Goal: Information Seeking & Learning: Learn about a topic

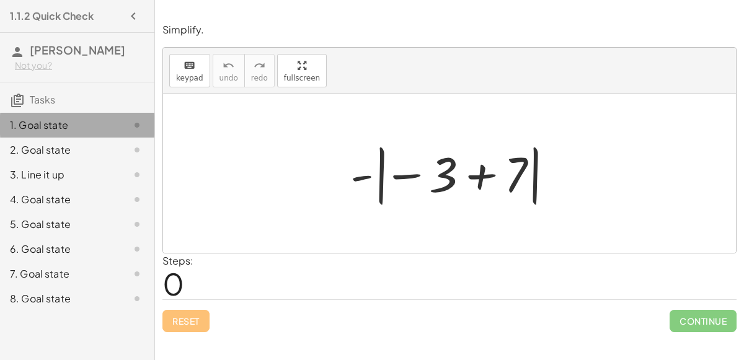
click at [125, 130] on div at bounding box center [127, 125] width 35 height 15
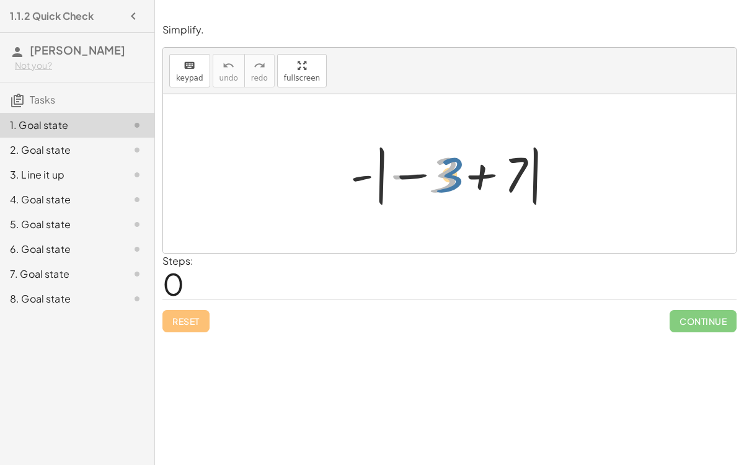
drag, startPoint x: 448, startPoint y: 174, endPoint x: 456, endPoint y: 173, distance: 7.5
click at [456, 173] on div at bounding box center [454, 173] width 221 height 69
drag, startPoint x: 455, startPoint y: 173, endPoint x: 521, endPoint y: 177, distance: 66.4
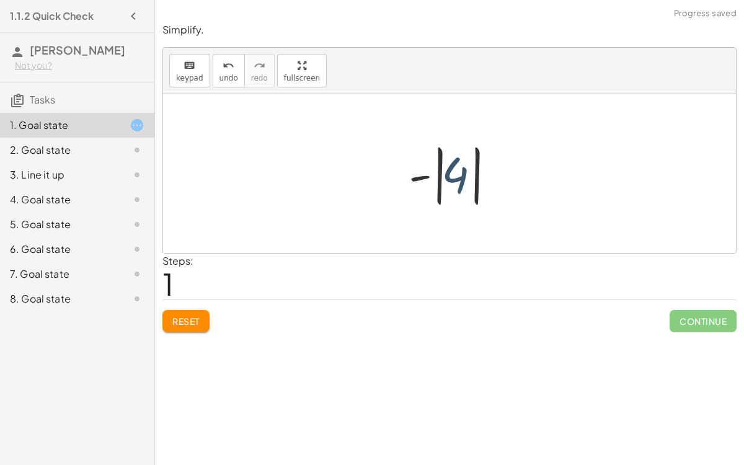
click at [438, 183] on div at bounding box center [454, 173] width 104 height 69
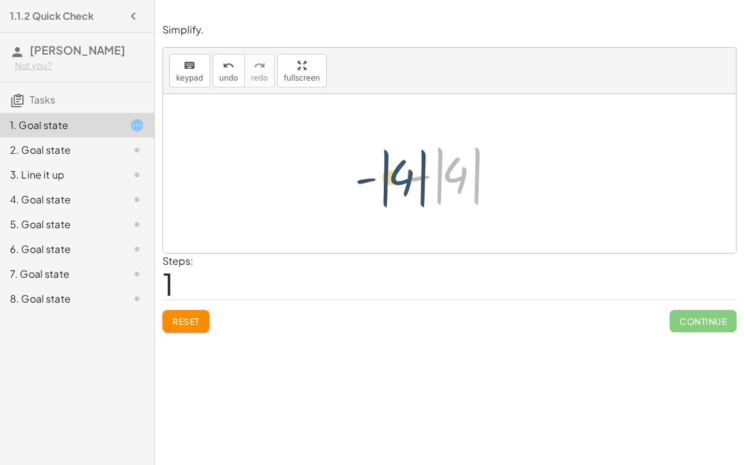
drag, startPoint x: 456, startPoint y: 179, endPoint x: 394, endPoint y: 183, distance: 62.8
click at [394, 183] on div "- | − 3 + 7 | - | 4 | - | | 4" at bounding box center [450, 173] width 120 height 75
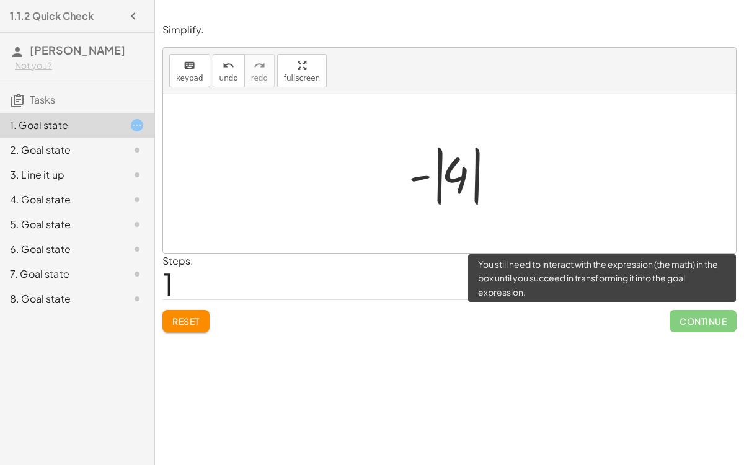
click at [692, 324] on span "Continue" at bounding box center [702, 321] width 67 height 22
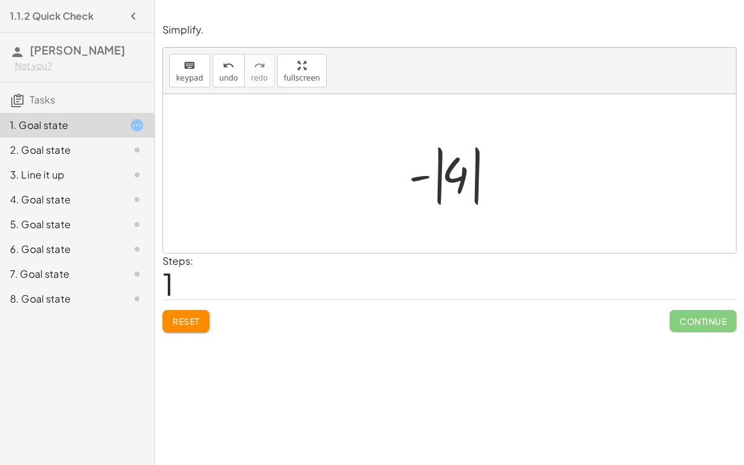
click at [466, 185] on div at bounding box center [454, 173] width 104 height 69
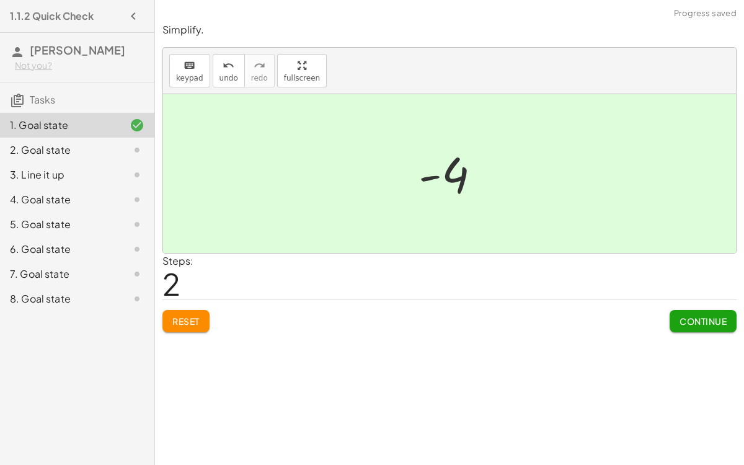
click at [693, 317] on span "Continue" at bounding box center [702, 321] width 47 height 11
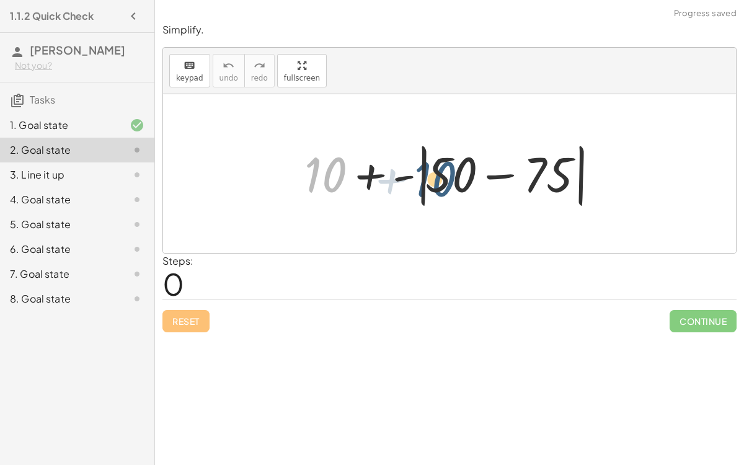
drag, startPoint x: 340, startPoint y: 170, endPoint x: 454, endPoint y: 174, distance: 114.1
click at [454, 174] on div at bounding box center [454, 173] width 312 height 71
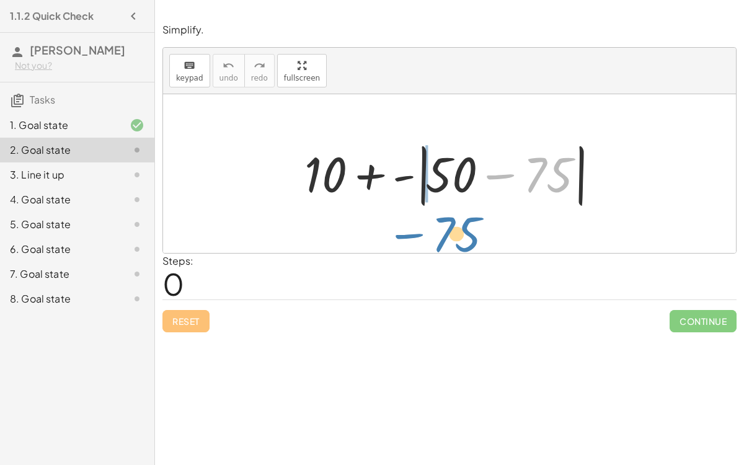
drag, startPoint x: 558, startPoint y: 174, endPoint x: 469, endPoint y: 231, distance: 106.3
click at [469, 231] on div "− 75 + 10 + - | + 50 − 75 |" at bounding box center [449, 173] width 573 height 159
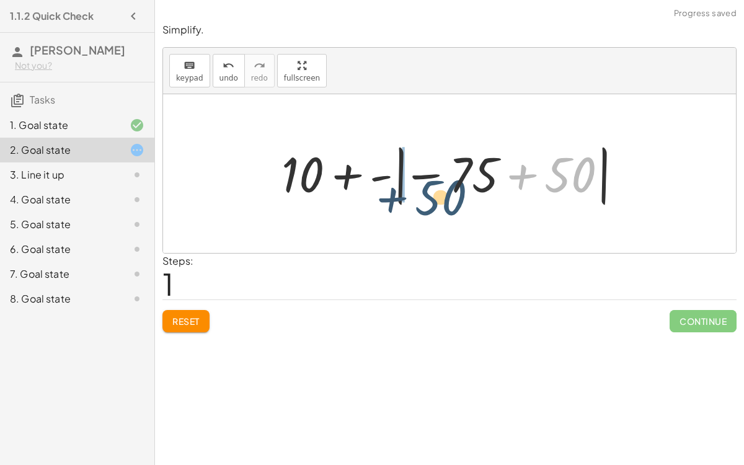
drag, startPoint x: 582, startPoint y: 176, endPoint x: 426, endPoint y: 197, distance: 157.0
click at [426, 197] on div at bounding box center [454, 173] width 358 height 69
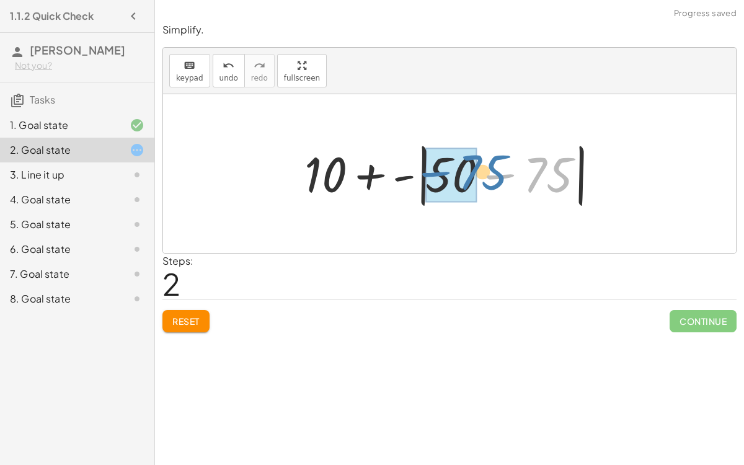
drag, startPoint x: 547, startPoint y: 185, endPoint x: 474, endPoint y: 183, distance: 73.8
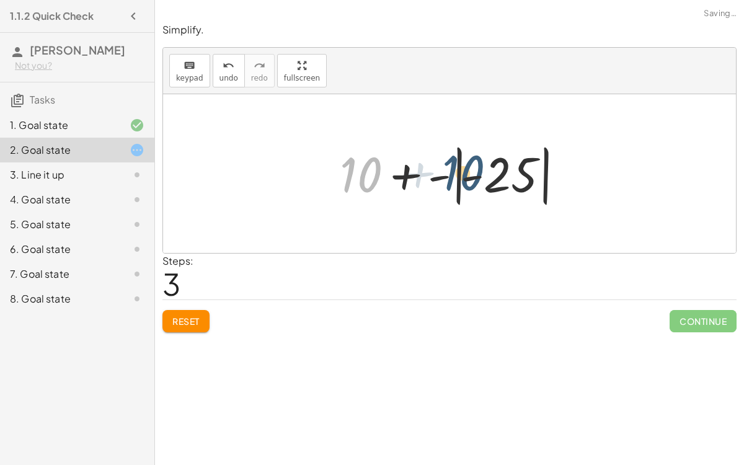
drag, startPoint x: 356, startPoint y: 183, endPoint x: 489, endPoint y: 188, distance: 132.7
click at [489, 188] on div at bounding box center [454, 173] width 242 height 69
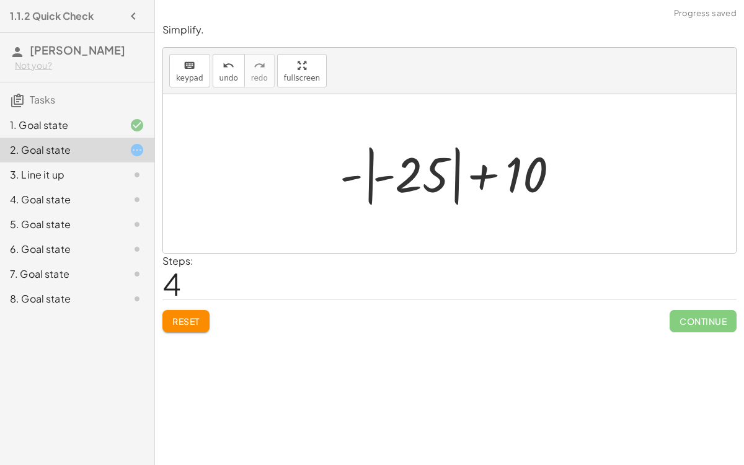
click at [356, 178] on div at bounding box center [454, 173] width 242 height 69
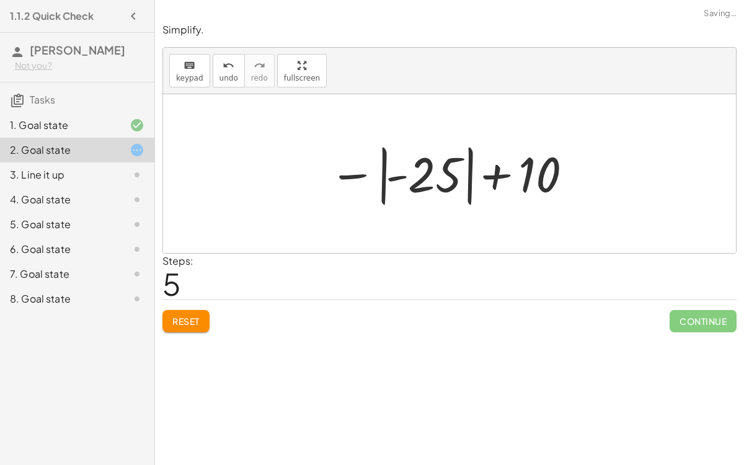
click at [495, 180] on div at bounding box center [451, 173] width 257 height 69
click at [495, 180] on div at bounding box center [454, 173] width 257 height 69
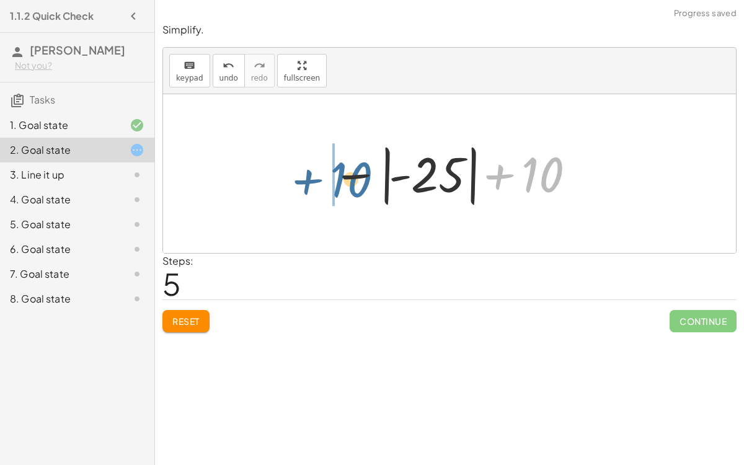
drag, startPoint x: 558, startPoint y: 170, endPoint x: 363, endPoint y: 175, distance: 195.9
click at [363, 175] on div at bounding box center [454, 173] width 257 height 69
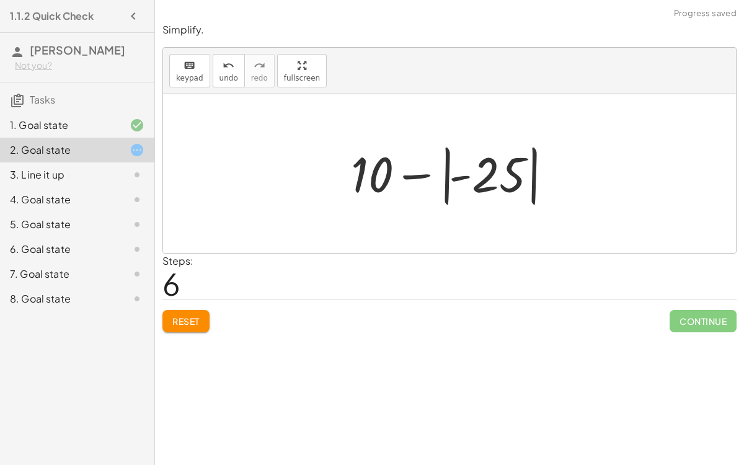
click at [470, 175] on div at bounding box center [454, 173] width 219 height 69
click at [423, 175] on div at bounding box center [454, 173] width 219 height 69
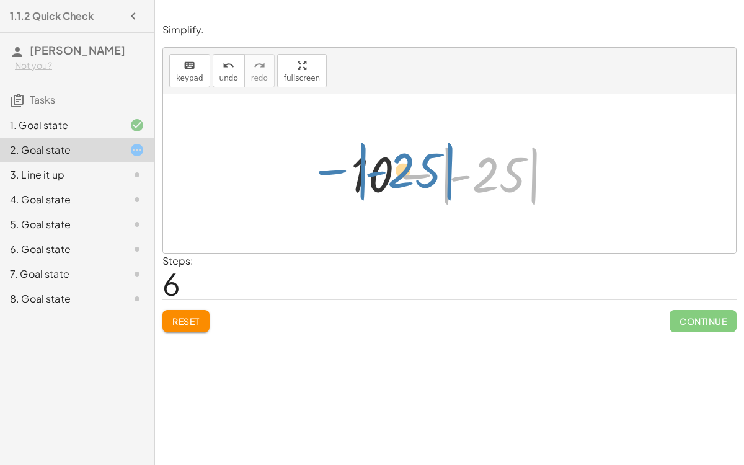
drag, startPoint x: 443, startPoint y: 179, endPoint x: 352, endPoint y: 177, distance: 91.1
click at [352, 177] on div at bounding box center [454, 173] width 219 height 69
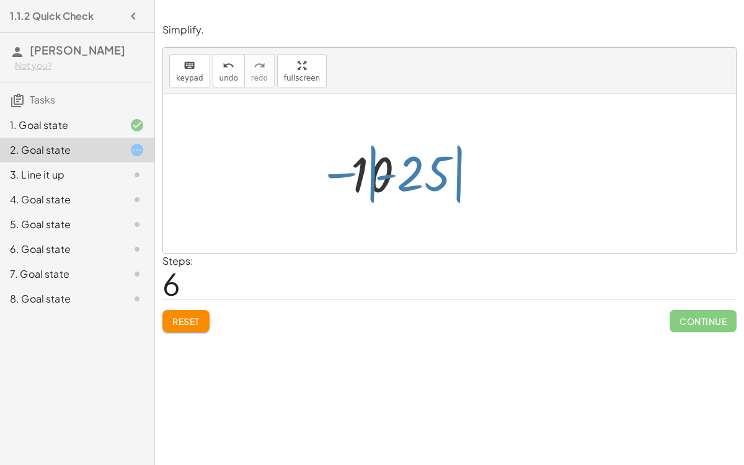
click at [352, 177] on div at bounding box center [454, 173] width 219 height 69
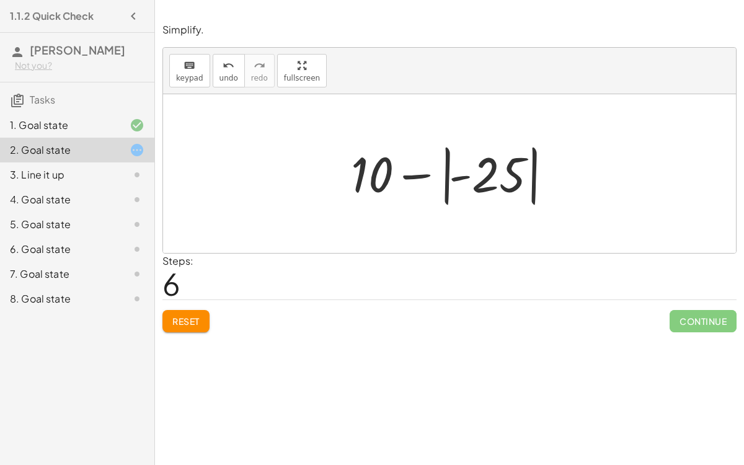
click at [180, 320] on span "Reset" at bounding box center [185, 321] width 27 height 11
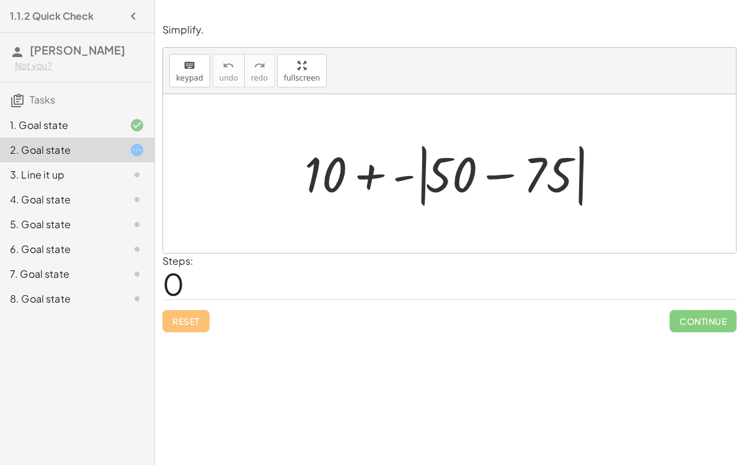
click at [446, 177] on div at bounding box center [454, 173] width 312 height 71
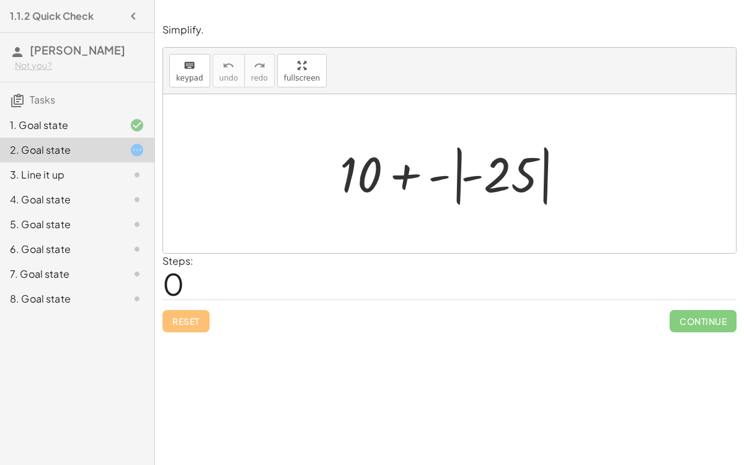
click at [448, 177] on div at bounding box center [454, 173] width 242 height 69
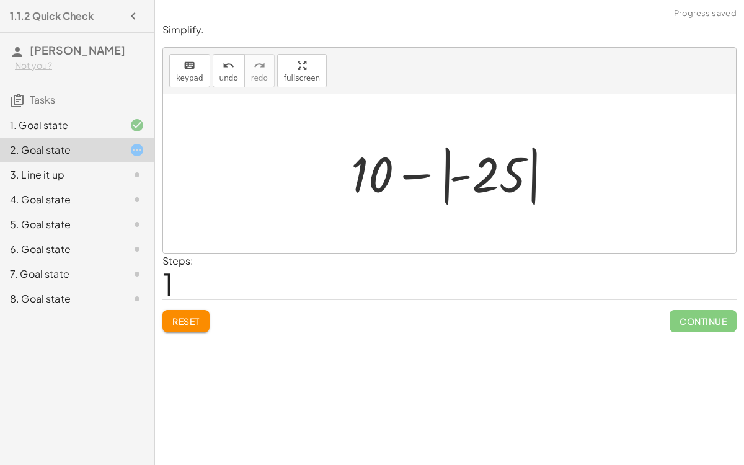
click at [413, 176] on div at bounding box center [454, 173] width 219 height 69
click at [456, 180] on div at bounding box center [454, 173] width 219 height 69
click at [410, 172] on div at bounding box center [454, 173] width 219 height 69
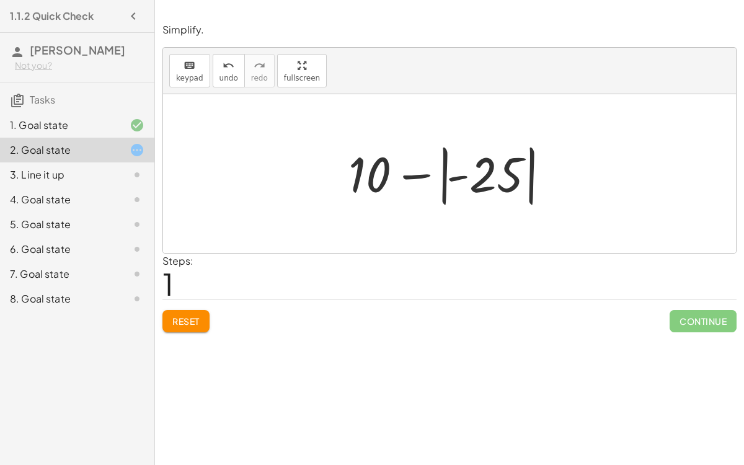
click at [411, 174] on div at bounding box center [454, 173] width 219 height 69
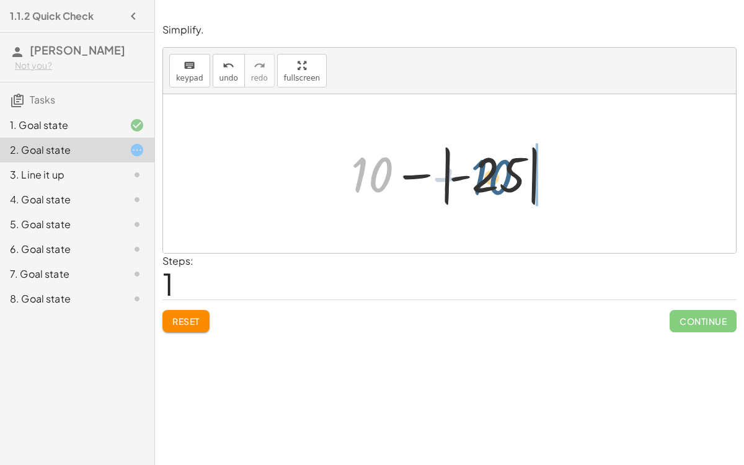
drag, startPoint x: 374, startPoint y: 175, endPoint x: 495, endPoint y: 177, distance: 120.9
click at [495, 177] on div at bounding box center [454, 173] width 219 height 69
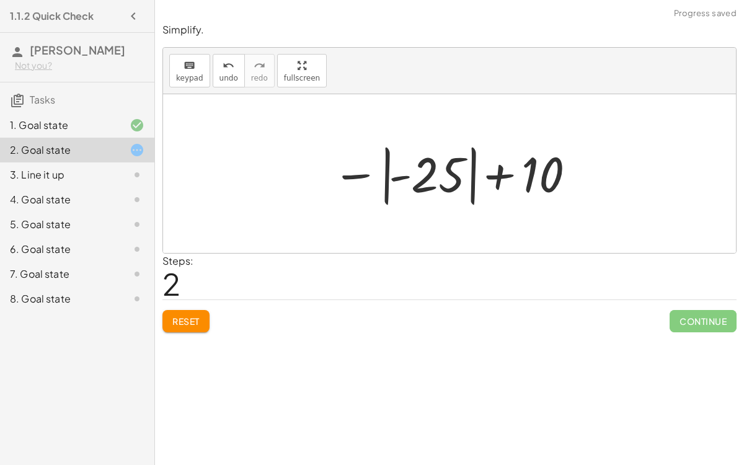
click at [495, 177] on div at bounding box center [454, 173] width 257 height 69
click at [196, 327] on button "Reset" at bounding box center [185, 321] width 47 height 22
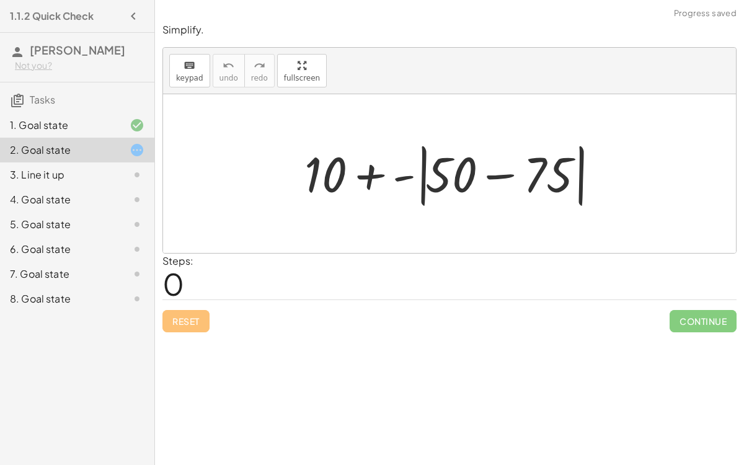
click at [498, 166] on div at bounding box center [454, 173] width 312 height 71
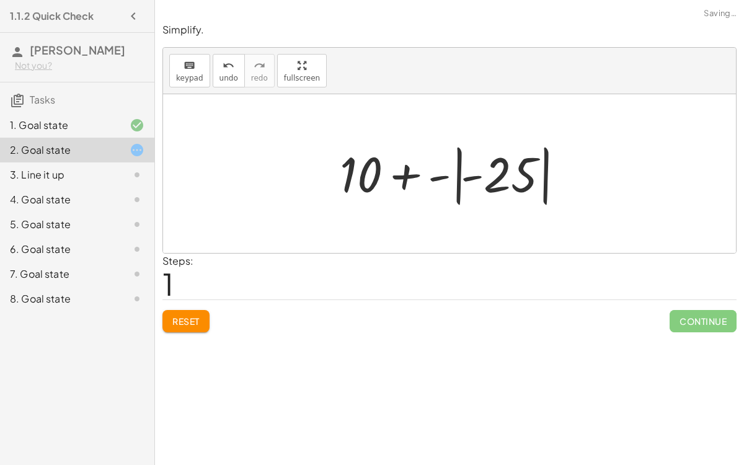
click at [472, 170] on div at bounding box center [454, 173] width 242 height 69
click at [451, 172] on div at bounding box center [454, 173] width 242 height 69
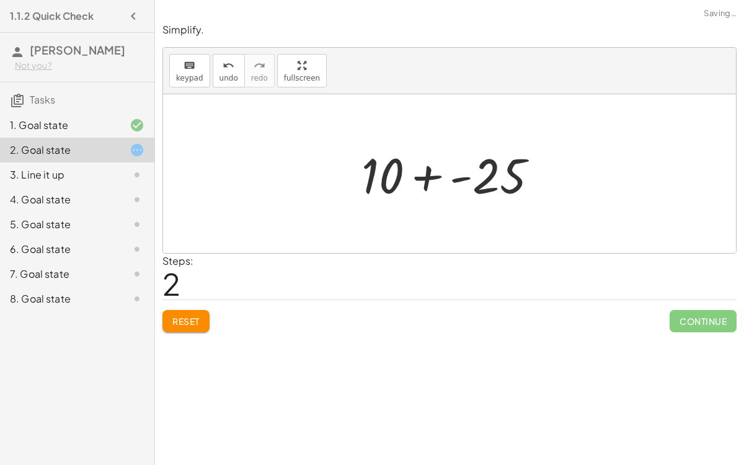
click at [461, 176] on div at bounding box center [454, 174] width 199 height 64
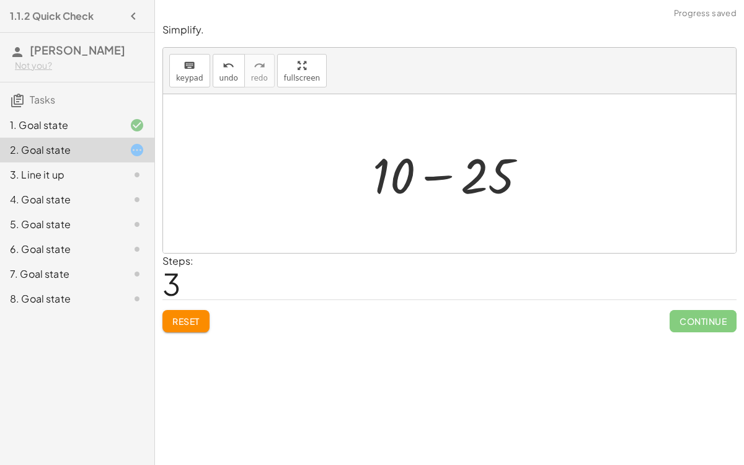
click at [436, 174] on div at bounding box center [454, 174] width 176 height 64
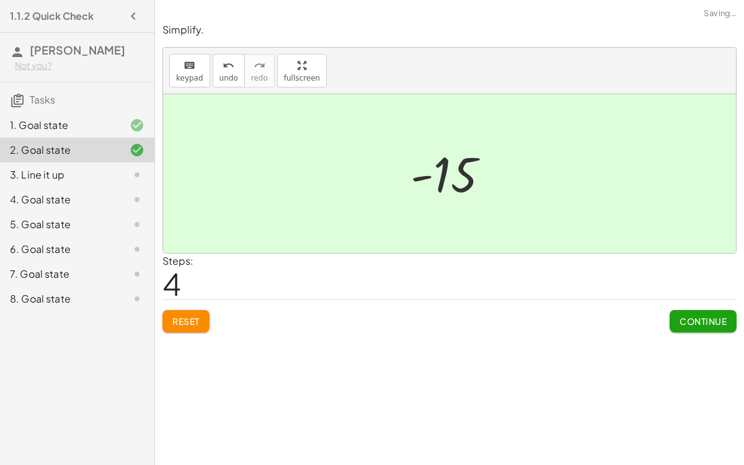
click at [677, 319] on button "Continue" at bounding box center [702, 321] width 67 height 22
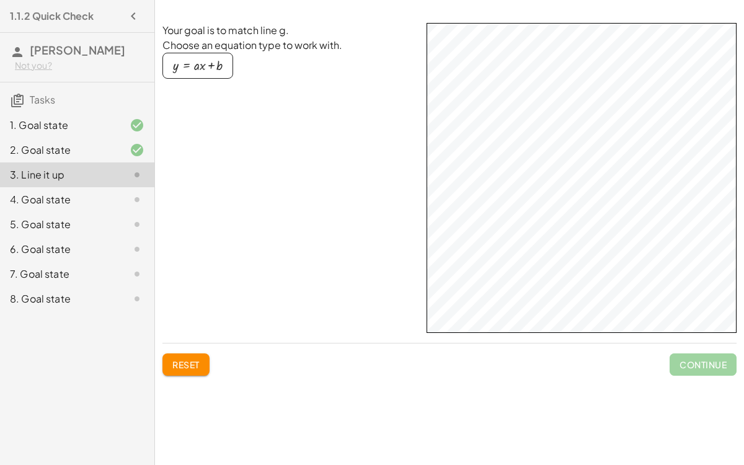
click at [202, 67] on div "button" at bounding box center [198, 66] width 50 height 14
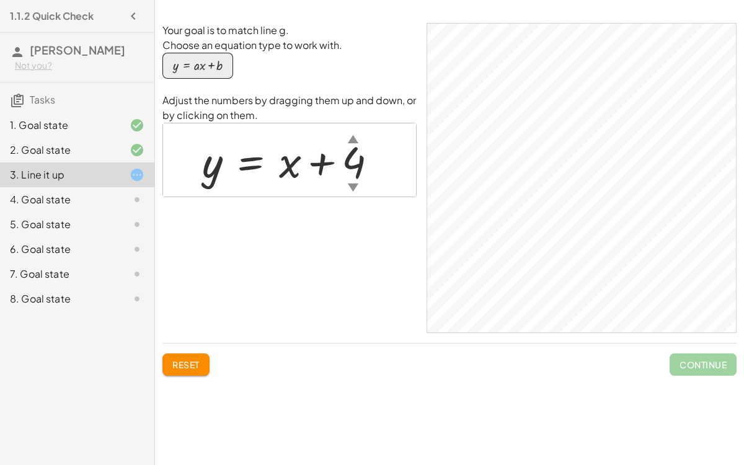
click at [340, 163] on div at bounding box center [294, 160] width 197 height 56
click at [347, 164] on div at bounding box center [294, 160] width 197 height 56
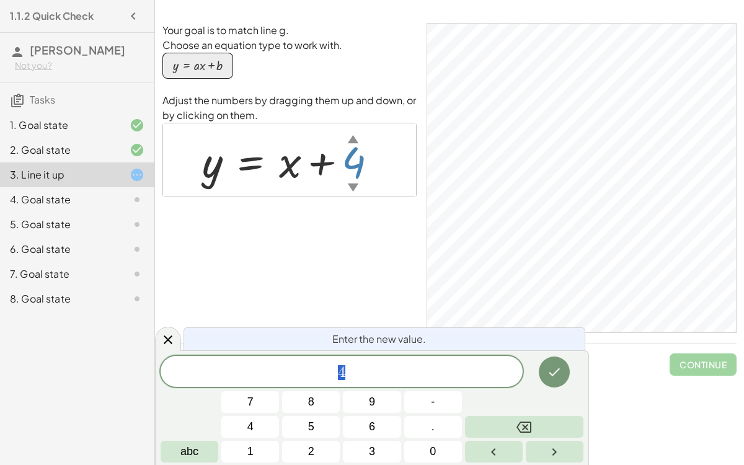
click at [347, 164] on div at bounding box center [294, 160] width 197 height 56
click at [389, 309] on div "Your goal is to match line g. Choose an equation type to work with. y = + · a ·…" at bounding box center [289, 178] width 254 height 310
click at [344, 231] on div "Your goal is to match line g. Choose an equation type to work with. y = + · a ·…" at bounding box center [289, 178] width 254 height 310
click at [565, 360] on button "Done" at bounding box center [554, 371] width 31 height 31
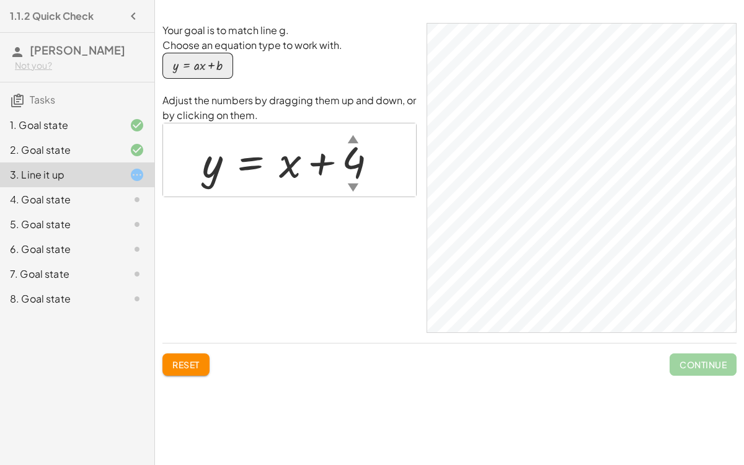
click at [355, 137] on div "▲" at bounding box center [353, 138] width 11 height 15
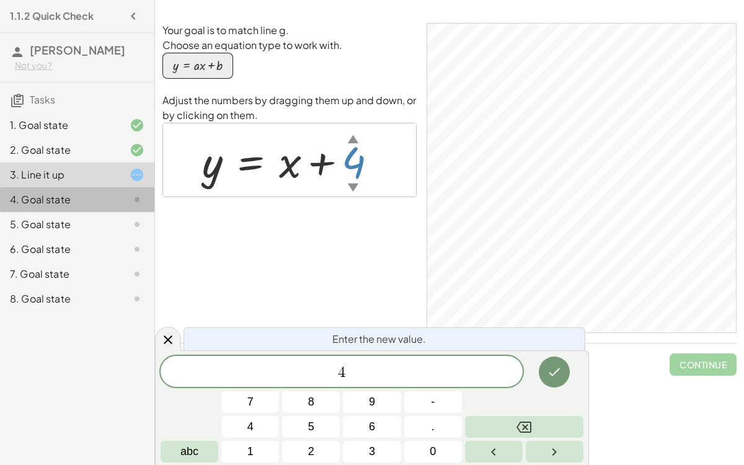
click at [125, 193] on div at bounding box center [127, 199] width 35 height 15
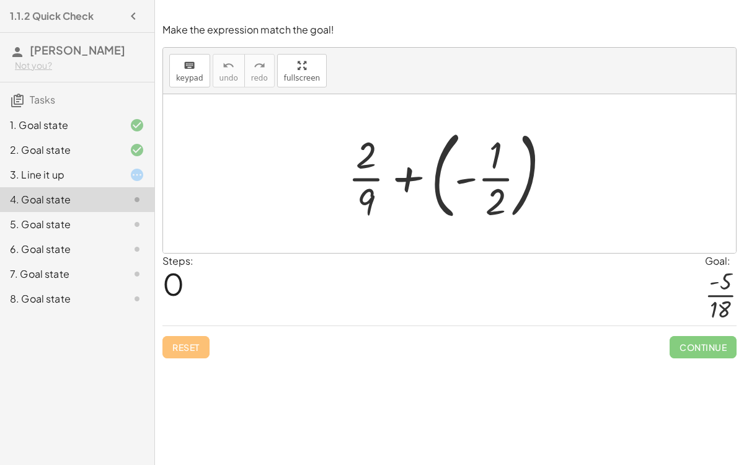
click at [494, 176] on div at bounding box center [454, 173] width 225 height 103
click at [461, 179] on div at bounding box center [454, 173] width 225 height 103
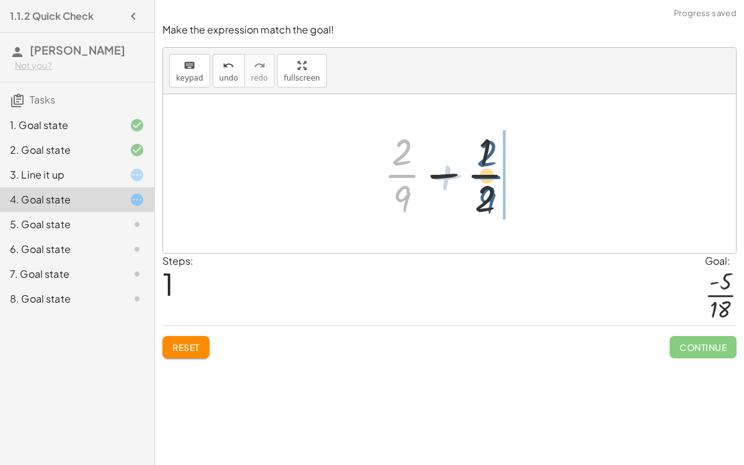
drag, startPoint x: 399, startPoint y: 172, endPoint x: 491, endPoint y: 174, distance: 92.4
click at [491, 174] on div at bounding box center [454, 173] width 154 height 95
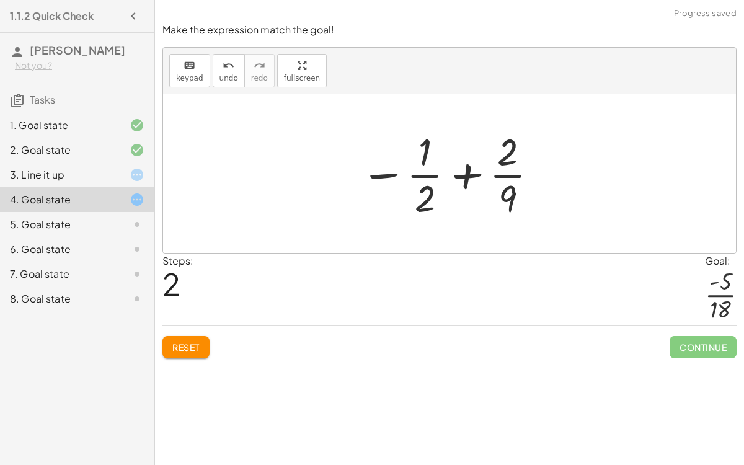
click at [466, 176] on div at bounding box center [450, 173] width 192 height 95
click at [472, 180] on div at bounding box center [455, 173] width 192 height 95
click at [389, 174] on div at bounding box center [455, 173] width 192 height 95
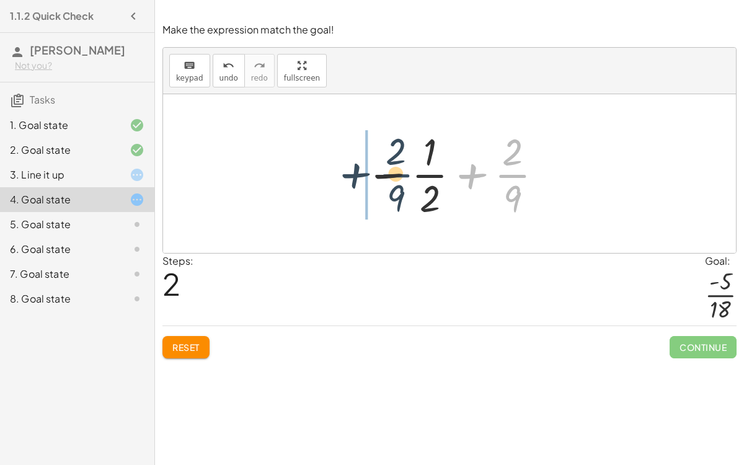
drag, startPoint x: 507, startPoint y: 179, endPoint x: 376, endPoint y: 178, distance: 131.4
click at [376, 178] on div at bounding box center [455, 173] width 192 height 95
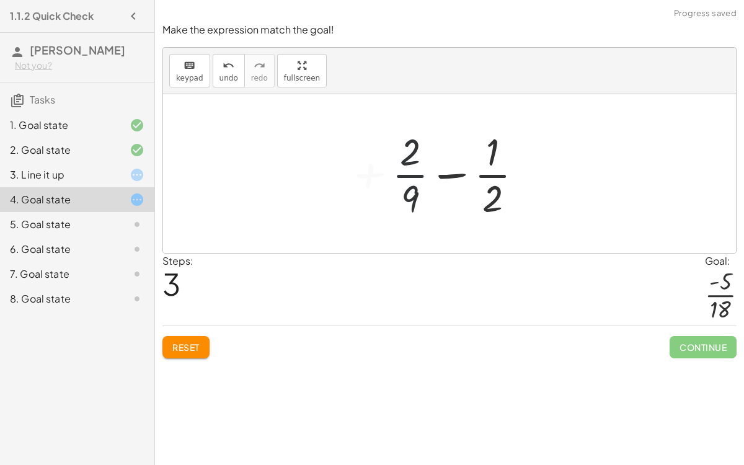
click at [440, 174] on div at bounding box center [463, 173] width 154 height 95
drag, startPoint x: 499, startPoint y: 195, endPoint x: 404, endPoint y: 164, distance: 100.0
click at [404, 164] on div at bounding box center [463, 173] width 154 height 95
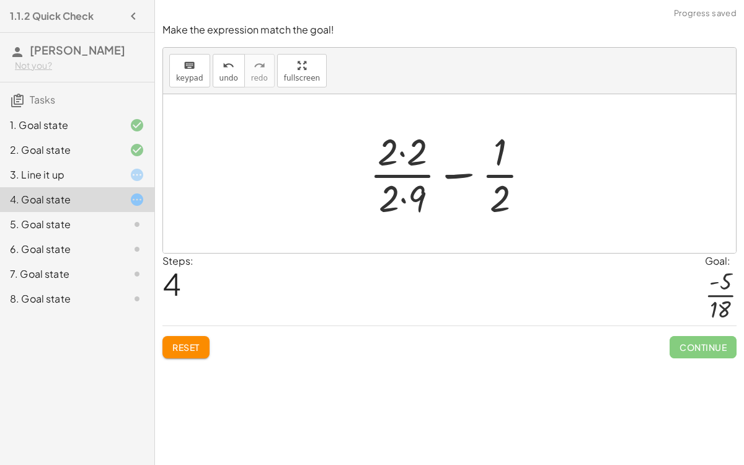
click at [188, 348] on span "Reset" at bounding box center [185, 347] width 27 height 11
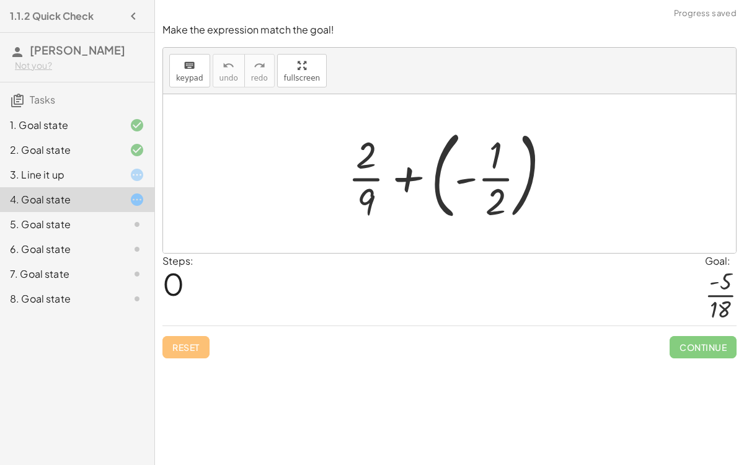
click at [430, 196] on div at bounding box center [454, 173] width 225 height 103
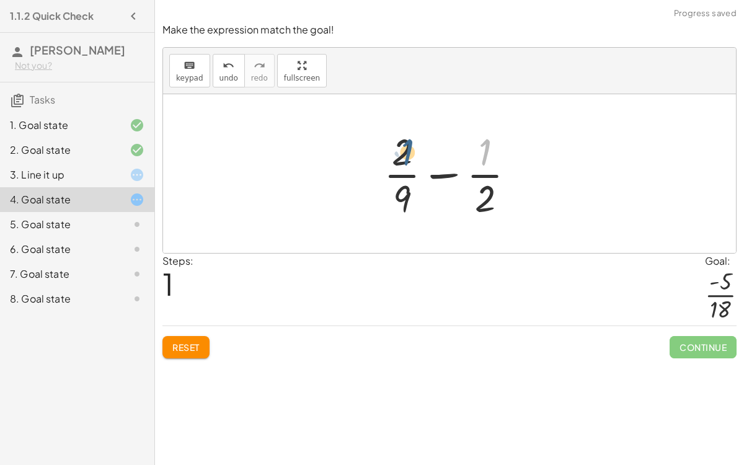
drag, startPoint x: 488, startPoint y: 146, endPoint x: 403, endPoint y: 146, distance: 84.9
click at [403, 146] on div at bounding box center [454, 173] width 154 height 95
drag, startPoint x: 482, startPoint y: 198, endPoint x: 486, endPoint y: 107, distance: 90.6
drag, startPoint x: 482, startPoint y: 152, endPoint x: 394, endPoint y: 159, distance: 87.6
click at [394, 159] on div at bounding box center [454, 173] width 154 height 95
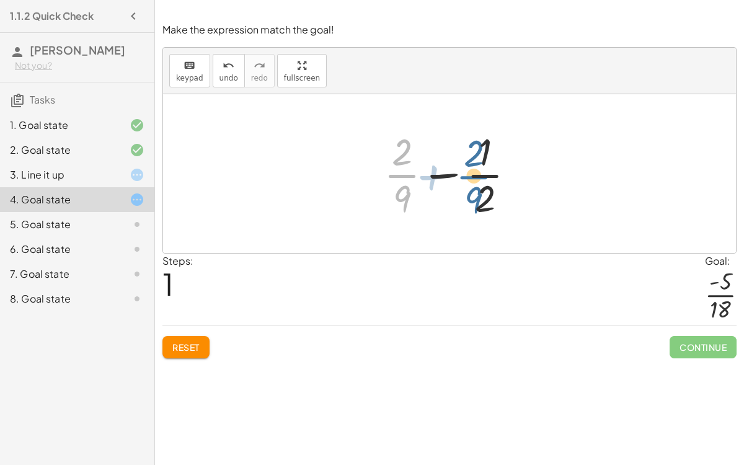
drag, startPoint x: 408, startPoint y: 175, endPoint x: 494, endPoint y: 177, distance: 86.2
click at [494, 177] on div at bounding box center [454, 173] width 154 height 95
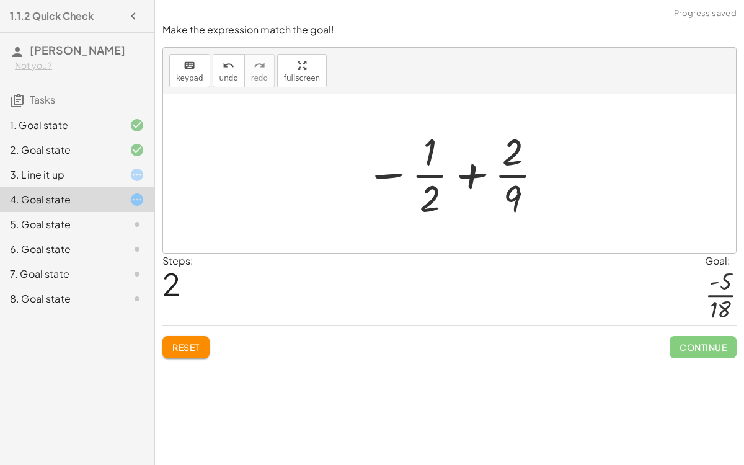
click at [197, 348] on span "Reset" at bounding box center [185, 347] width 27 height 11
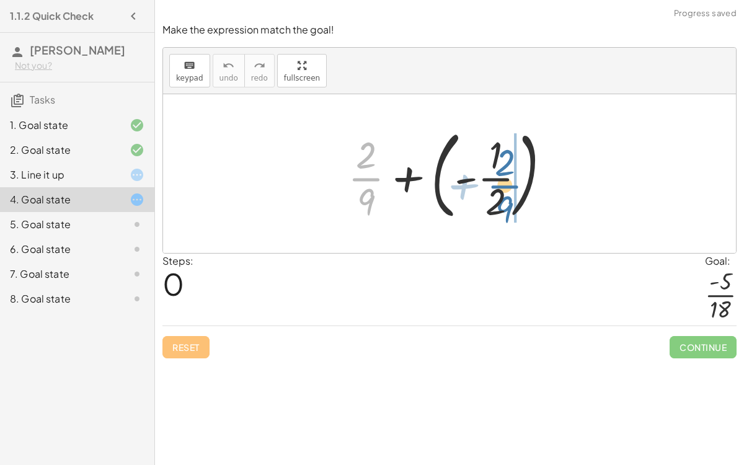
drag, startPoint x: 366, startPoint y: 177, endPoint x: 503, endPoint y: 184, distance: 137.8
click at [503, 184] on div at bounding box center [454, 173] width 225 height 103
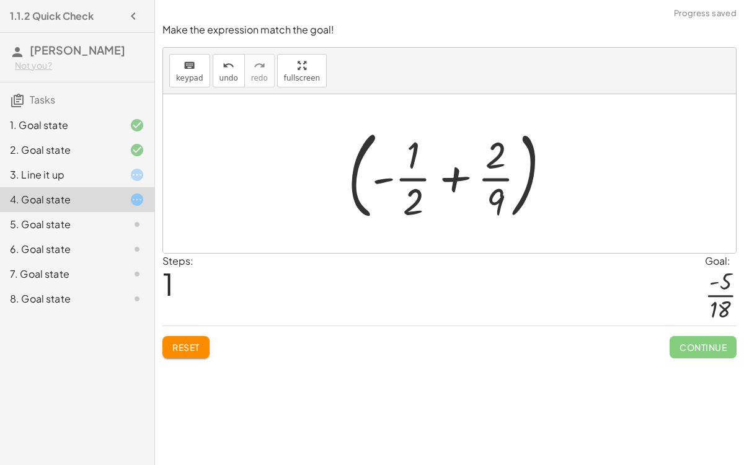
click at [459, 181] on div at bounding box center [454, 173] width 225 height 103
click at [457, 175] on div at bounding box center [454, 173] width 225 height 103
click at [350, 182] on div at bounding box center [454, 173] width 225 height 103
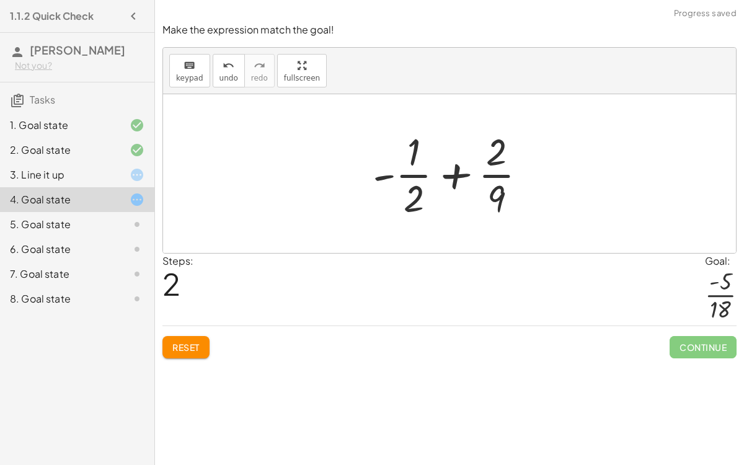
click at [459, 170] on div at bounding box center [454, 173] width 176 height 95
click at [391, 176] on div at bounding box center [454, 173] width 176 height 95
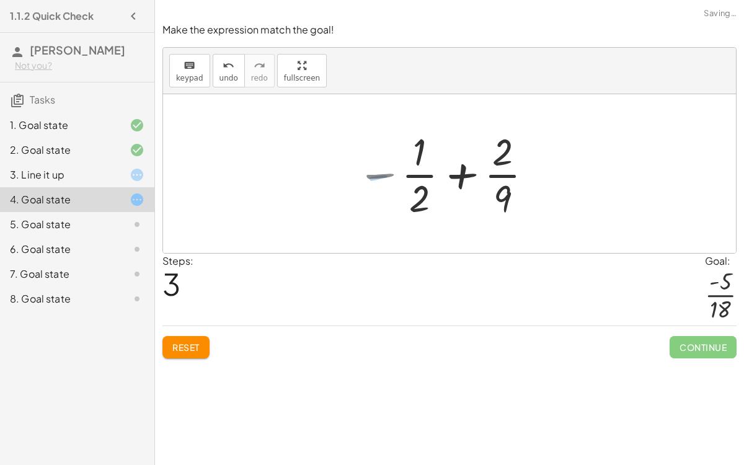
click at [391, 176] on div at bounding box center [446, 173] width 192 height 95
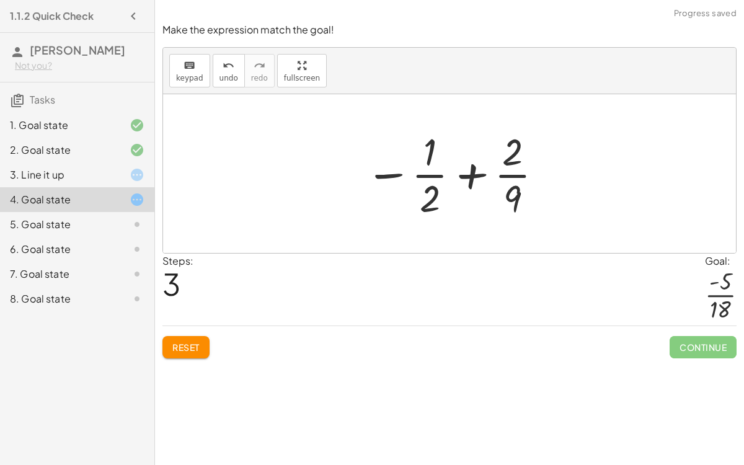
click at [390, 176] on div at bounding box center [455, 173] width 192 height 95
click at [470, 176] on div at bounding box center [455, 173] width 192 height 95
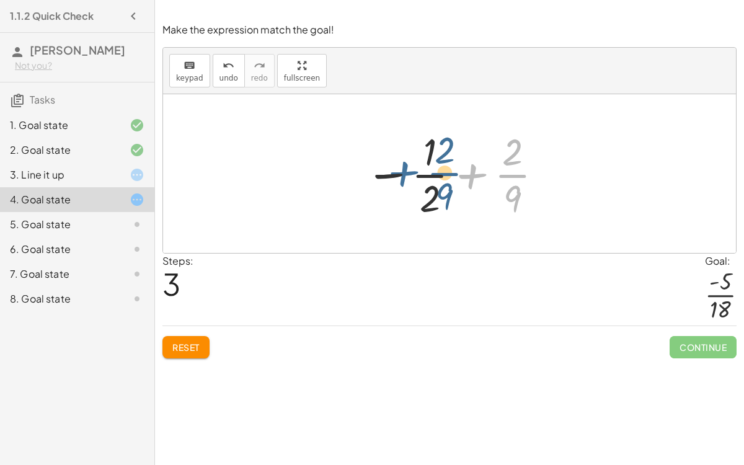
drag, startPoint x: 470, startPoint y: 176, endPoint x: 387, endPoint y: 177, distance: 82.4
click at [387, 177] on div at bounding box center [455, 173] width 192 height 95
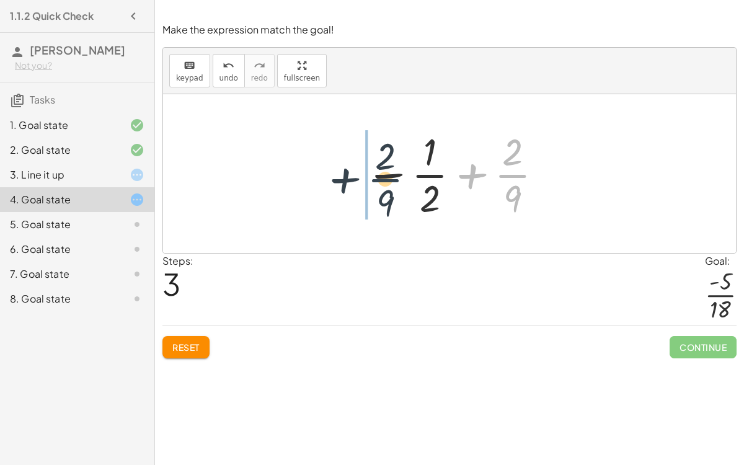
drag, startPoint x: 518, startPoint y: 172, endPoint x: 387, endPoint y: 177, distance: 130.9
click at [387, 177] on div at bounding box center [455, 173] width 192 height 95
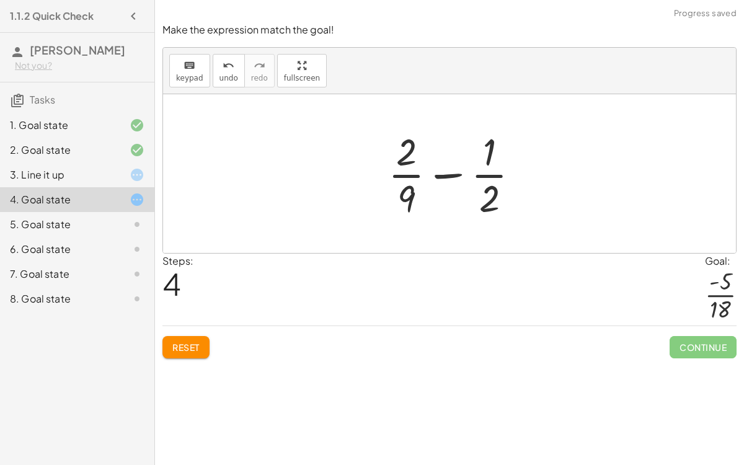
click at [454, 174] on div at bounding box center [459, 173] width 154 height 95
click at [454, 174] on div at bounding box center [454, 173] width 154 height 95
click at [185, 350] on span "Reset" at bounding box center [185, 347] width 27 height 11
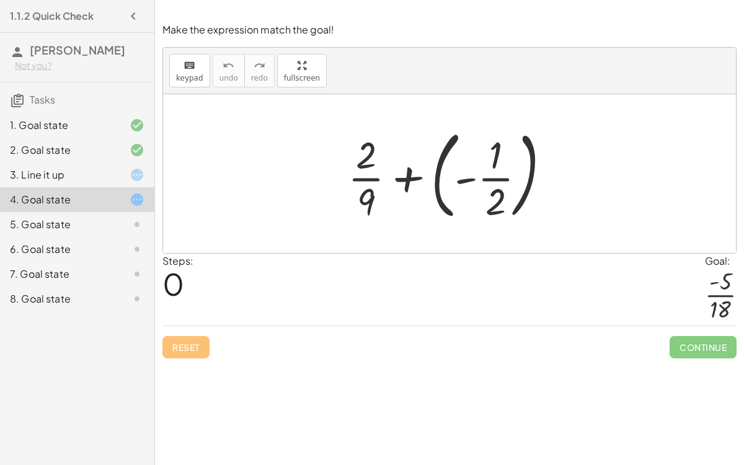
click at [498, 198] on div at bounding box center [454, 173] width 225 height 103
drag, startPoint x: 499, startPoint y: 199, endPoint x: 386, endPoint y: 189, distance: 113.2
click at [386, 189] on div at bounding box center [454, 173] width 225 height 103
click at [90, 229] on div "5. Goal state" at bounding box center [60, 224] width 100 height 15
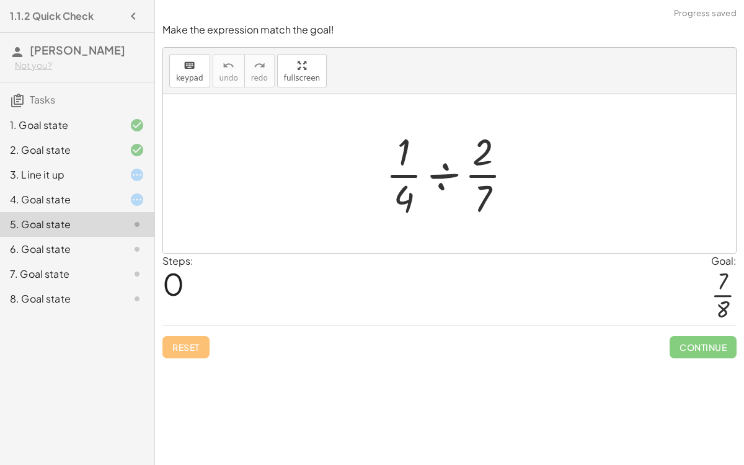
click at [107, 243] on div "6. Goal state" at bounding box center [60, 249] width 100 height 15
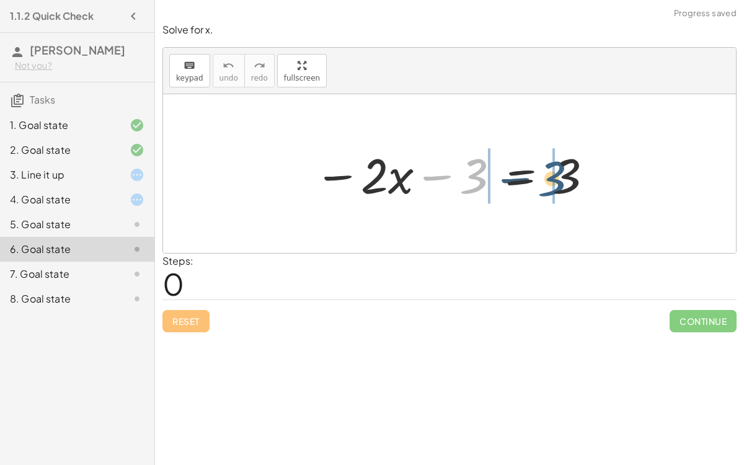
drag, startPoint x: 473, startPoint y: 181, endPoint x: 552, endPoint y: 183, distance: 79.4
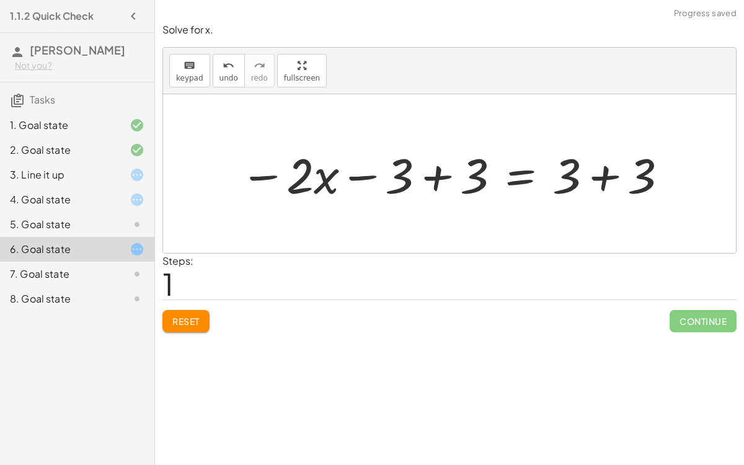
click at [431, 179] on div at bounding box center [454, 174] width 441 height 64
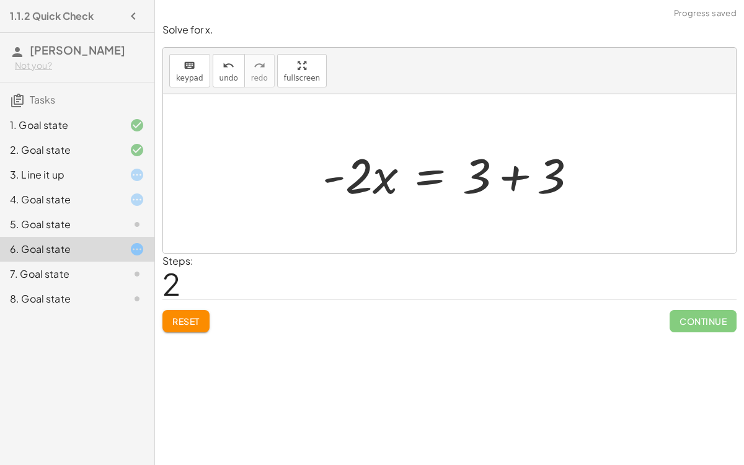
click at [511, 179] on div at bounding box center [454, 174] width 277 height 64
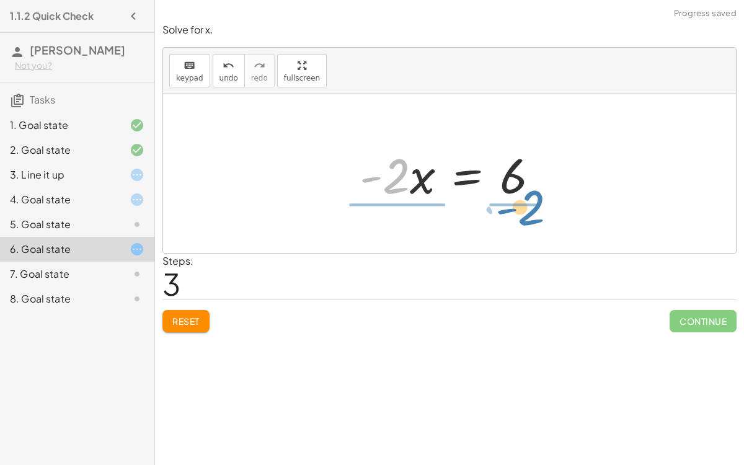
drag, startPoint x: 409, startPoint y: 181, endPoint x: 545, endPoint y: 213, distance: 140.1
click at [545, 213] on div "− · 2 · x − 3 = 3 − · 2 · x − 3 + 3 = + 3 + 3 − · 2 · x + 0 = + 3 + 3 · - 2 · x…" at bounding box center [449, 173] width 573 height 159
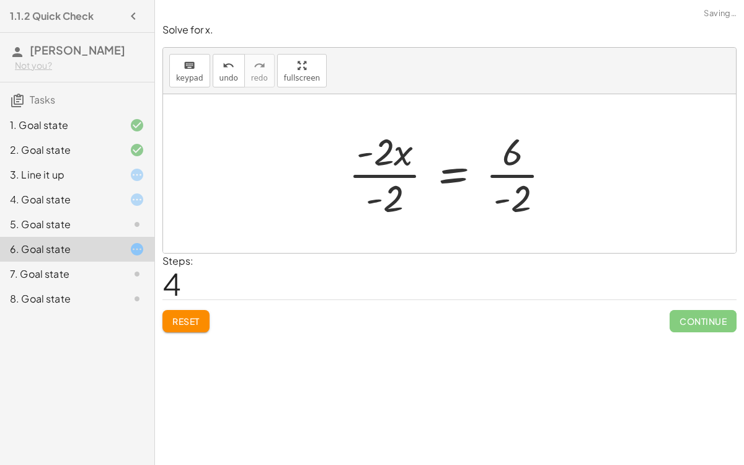
click at [514, 177] on div at bounding box center [454, 173] width 225 height 95
click at [384, 172] on div at bounding box center [454, 173] width 223 height 95
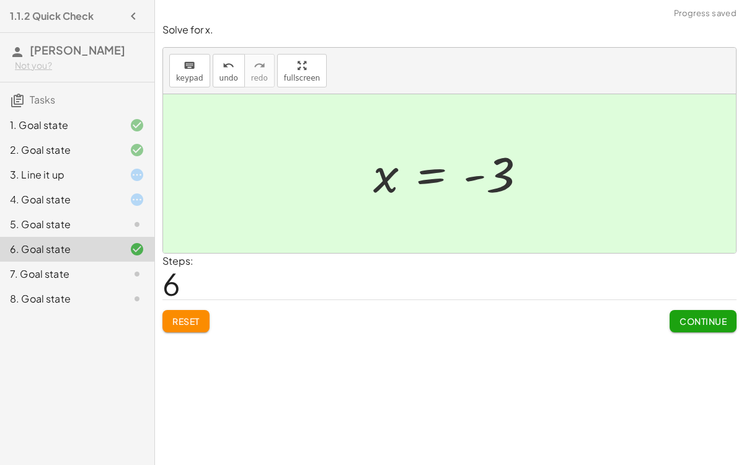
click at [716, 320] on span "Continue" at bounding box center [702, 321] width 47 height 11
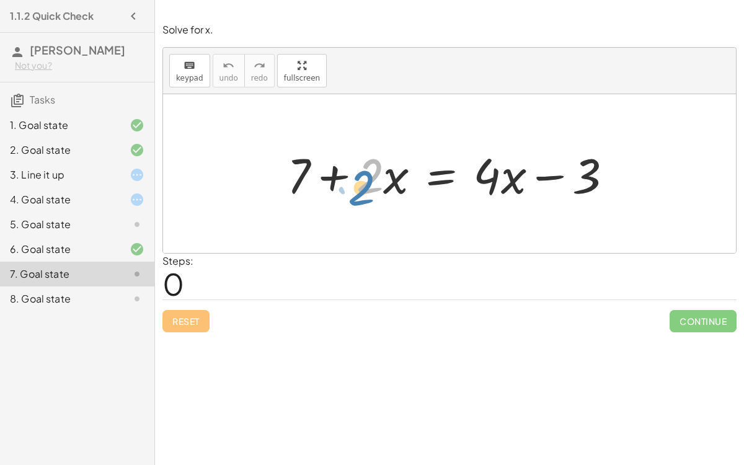
drag, startPoint x: 373, startPoint y: 181, endPoint x: 351, endPoint y: 192, distance: 24.1
click at [351, 192] on div at bounding box center [455, 174] width 348 height 64
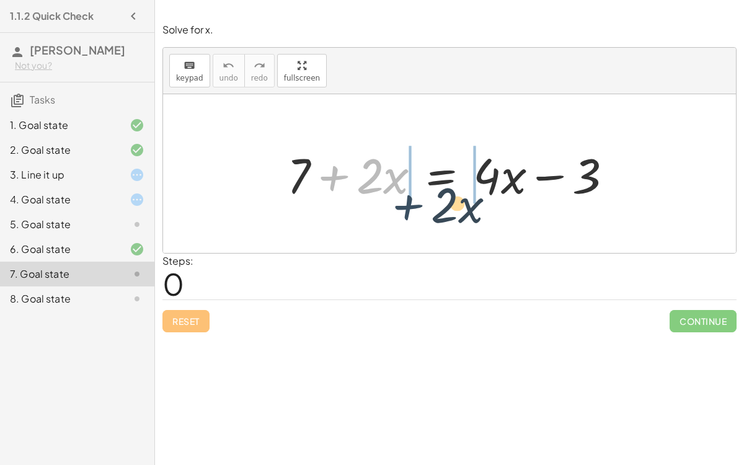
drag, startPoint x: 332, startPoint y: 178, endPoint x: 440, endPoint y: 200, distance: 110.6
click at [440, 200] on div at bounding box center [455, 174] width 348 height 64
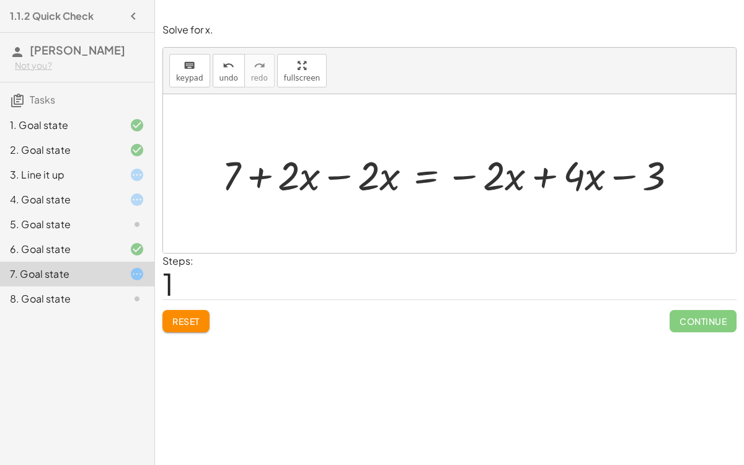
click at [539, 174] on div at bounding box center [454, 174] width 477 height 53
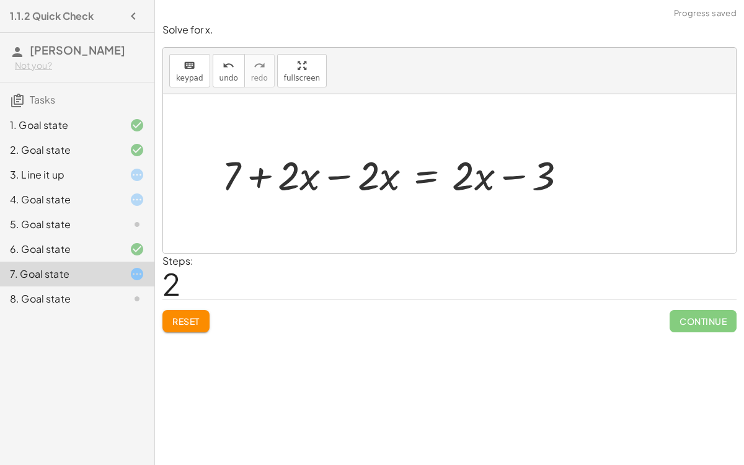
click at [345, 172] on div at bounding box center [399, 174] width 367 height 53
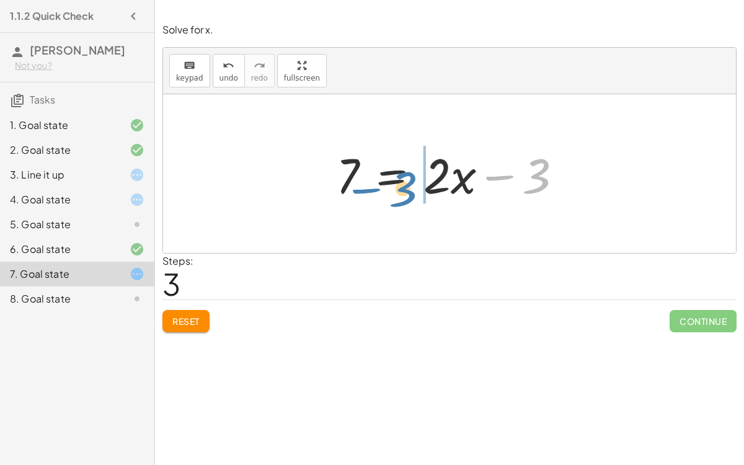
drag, startPoint x: 527, startPoint y: 177, endPoint x: 395, endPoint y: 191, distance: 132.1
click at [395, 191] on div at bounding box center [454, 174] width 249 height 64
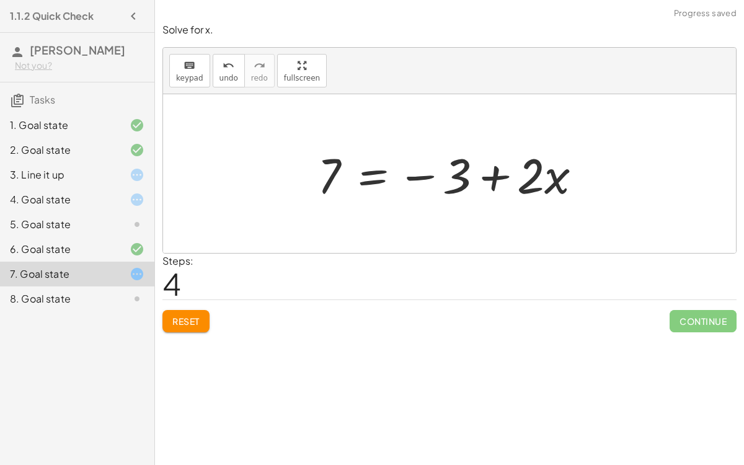
click at [198, 320] on span "Reset" at bounding box center [185, 321] width 27 height 11
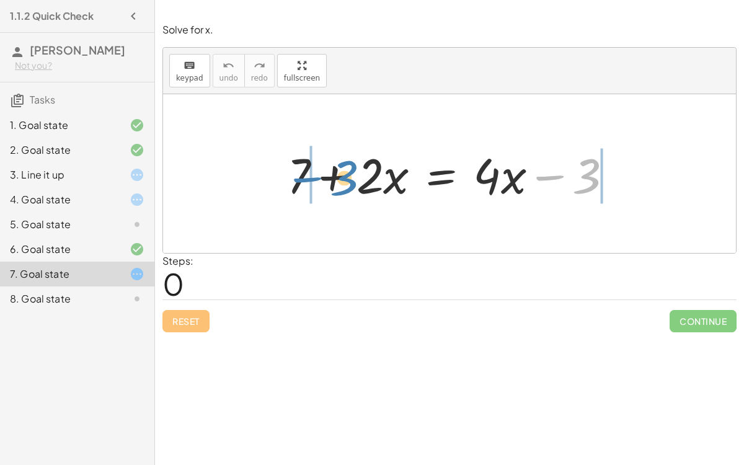
drag, startPoint x: 575, startPoint y: 181, endPoint x: 332, endPoint y: 183, distance: 243.6
click at [332, 183] on div at bounding box center [455, 174] width 348 height 64
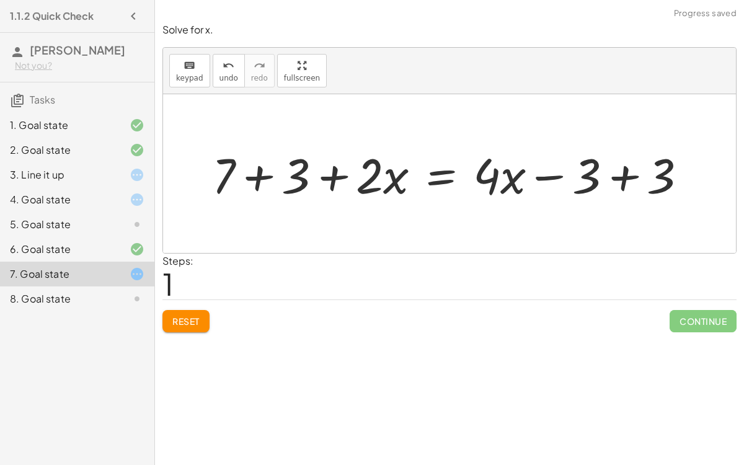
click at [629, 177] on div at bounding box center [454, 174] width 497 height 64
click at [435, 177] on div at bounding box center [380, 174] width 348 height 64
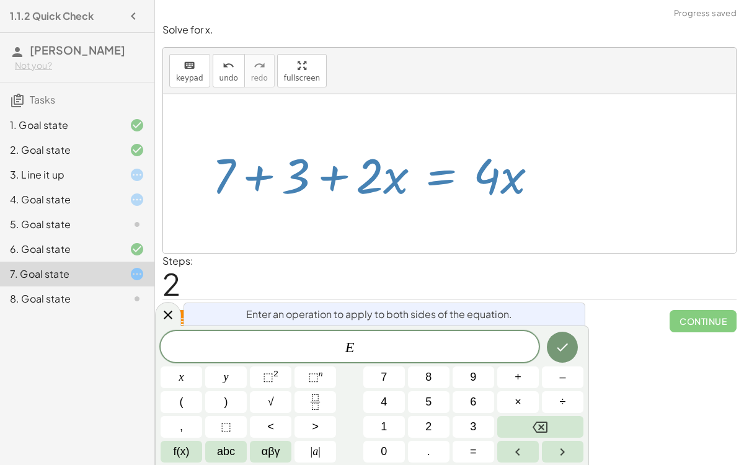
click at [495, 232] on div at bounding box center [449, 173] width 573 height 159
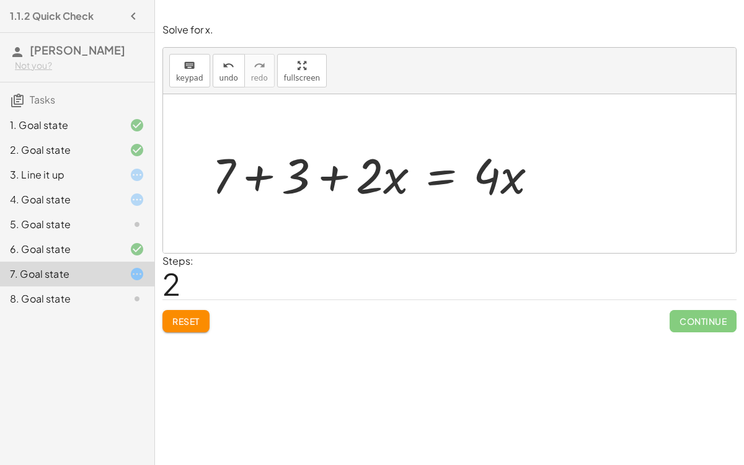
click at [67, 296] on div "8. Goal state" at bounding box center [60, 298] width 100 height 15
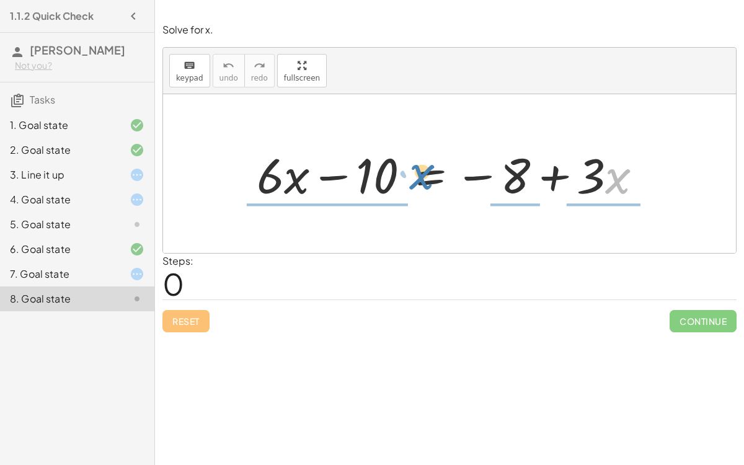
drag, startPoint x: 606, startPoint y: 176, endPoint x: 409, endPoint y: 172, distance: 196.5
click at [409, 172] on div at bounding box center [454, 174] width 408 height 64
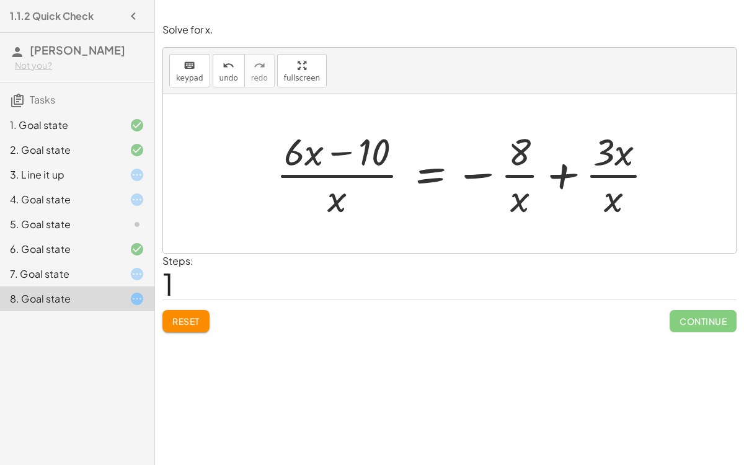
click at [198, 319] on span "Reset" at bounding box center [185, 321] width 27 height 11
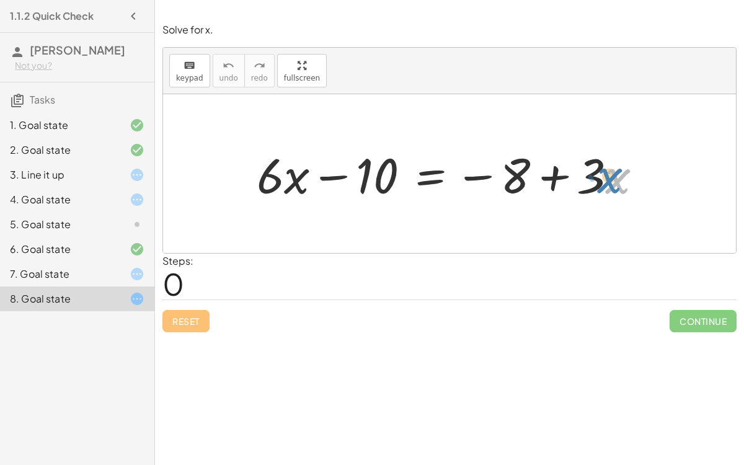
drag, startPoint x: 620, startPoint y: 182, endPoint x: 614, endPoint y: 183, distance: 6.9
click at [614, 183] on div at bounding box center [454, 174] width 408 height 64
drag, startPoint x: 622, startPoint y: 186, endPoint x: 383, endPoint y: 188, distance: 238.7
click at [383, 188] on div at bounding box center [454, 174] width 408 height 64
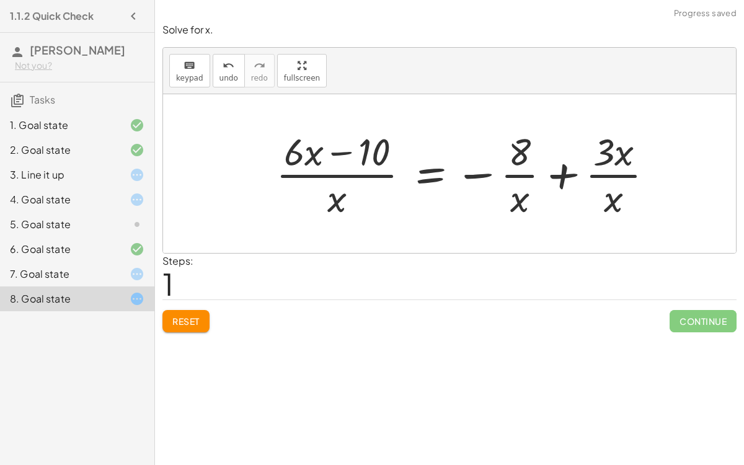
click at [183, 317] on span "Reset" at bounding box center [185, 321] width 27 height 11
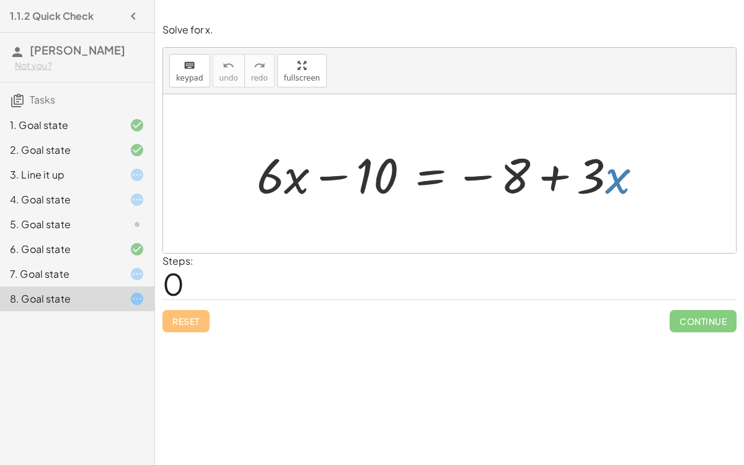
click at [619, 172] on div at bounding box center [454, 174] width 408 height 64
drag, startPoint x: 584, startPoint y: 180, endPoint x: 592, endPoint y: 192, distance: 14.3
click at [592, 192] on div at bounding box center [454, 174] width 408 height 64
drag, startPoint x: 522, startPoint y: 172, endPoint x: 394, endPoint y: 181, distance: 128.0
click at [394, 181] on div at bounding box center [454, 174] width 408 height 64
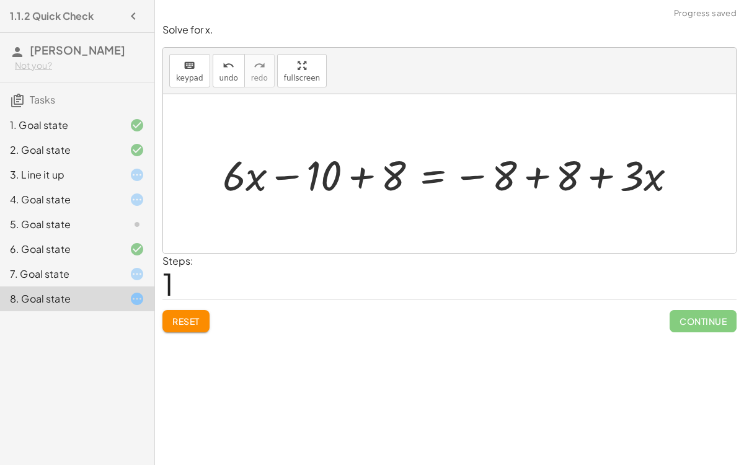
click at [603, 171] on div at bounding box center [454, 173] width 477 height 55
click at [599, 177] on div at bounding box center [454, 173] width 477 height 55
click at [532, 173] on div at bounding box center [454, 173] width 477 height 55
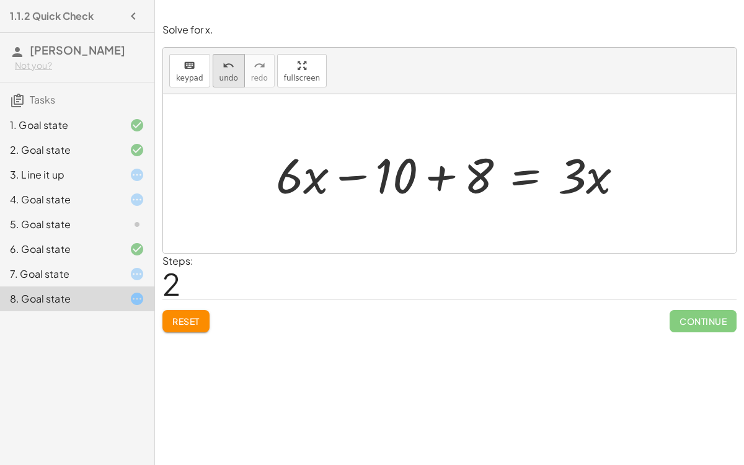
click at [221, 75] on span "undo" at bounding box center [228, 78] width 19 height 9
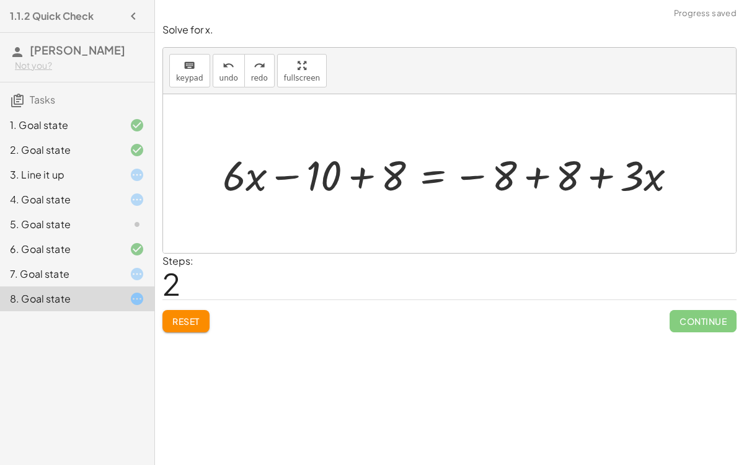
click at [469, 172] on div at bounding box center [454, 173] width 477 height 55
click at [534, 182] on div at bounding box center [454, 173] width 477 height 55
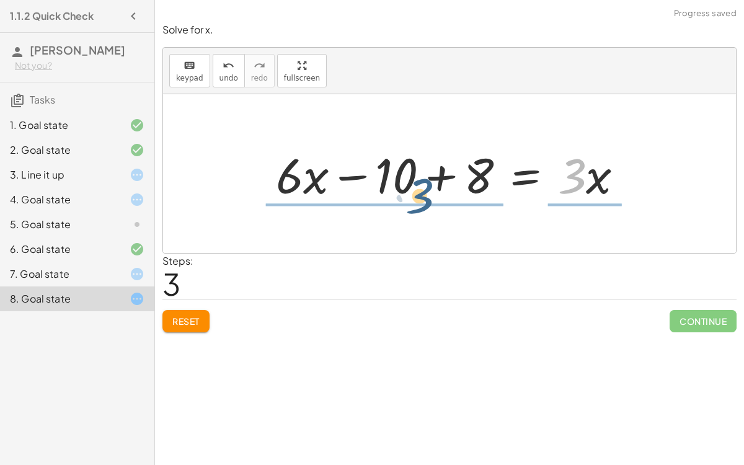
drag, startPoint x: 578, startPoint y: 177, endPoint x: 424, endPoint y: 197, distance: 155.1
click at [424, 197] on div at bounding box center [454, 174] width 369 height 64
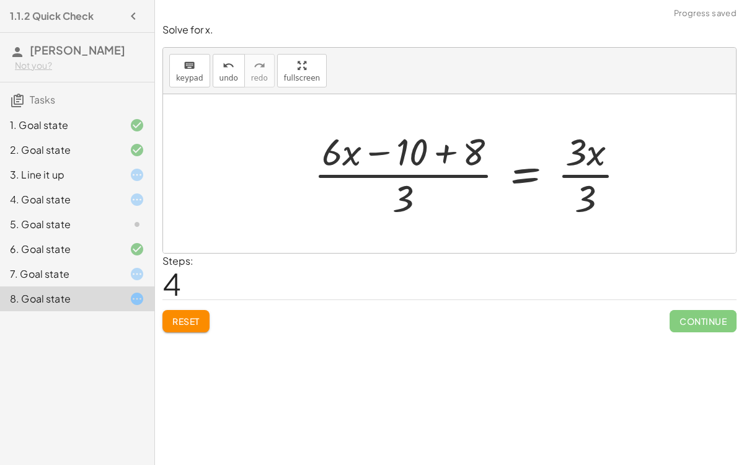
click at [403, 143] on div at bounding box center [474, 173] width 334 height 95
click at [413, 148] on div at bounding box center [474, 173] width 334 height 95
click at [449, 157] on div at bounding box center [474, 173] width 334 height 95
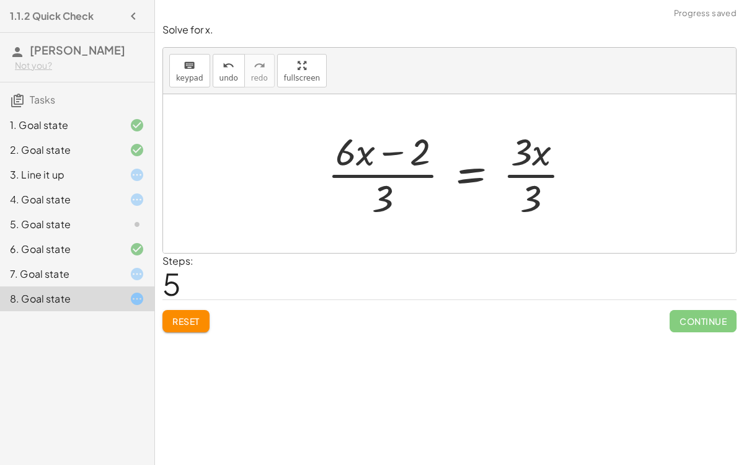
click at [386, 151] on div at bounding box center [454, 173] width 266 height 95
click at [112, 203] on div at bounding box center [127, 199] width 35 height 15
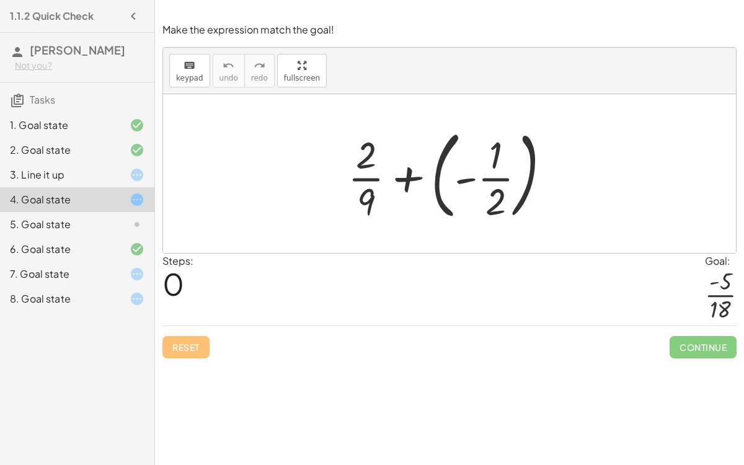
click at [103, 292] on div "8. Goal state" at bounding box center [60, 298] width 100 height 15
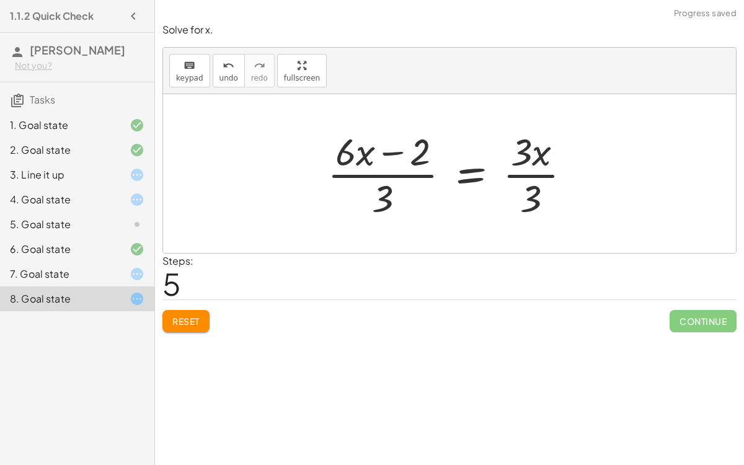
click at [199, 325] on button "Reset" at bounding box center [185, 321] width 47 height 22
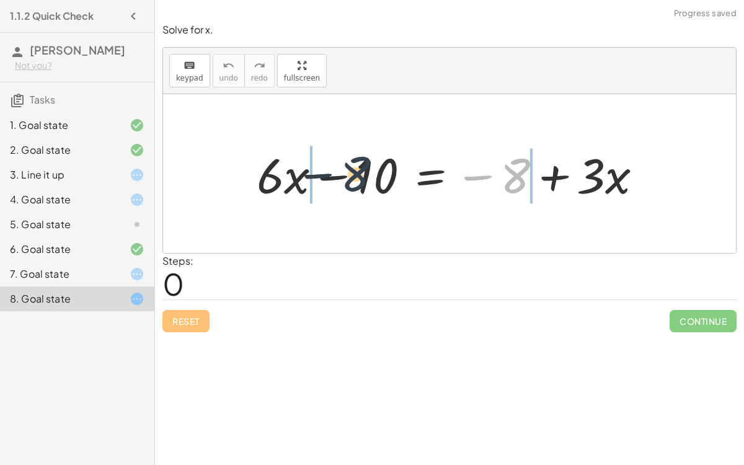
drag, startPoint x: 517, startPoint y: 175, endPoint x: 343, endPoint y: 174, distance: 173.6
click at [343, 174] on div at bounding box center [454, 174] width 408 height 64
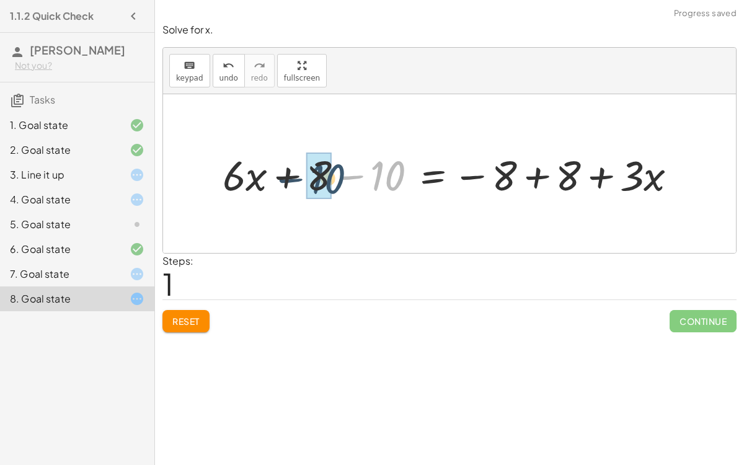
drag, startPoint x: 386, startPoint y: 179, endPoint x: 320, endPoint y: 180, distance: 65.7
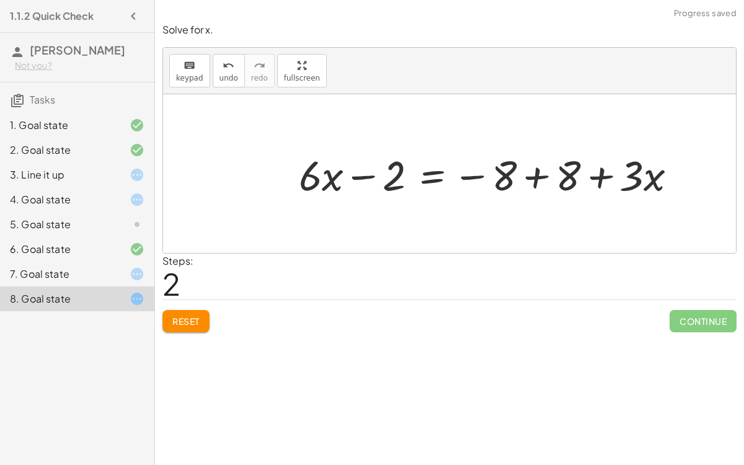
click at [191, 326] on button "Reset" at bounding box center [185, 321] width 47 height 22
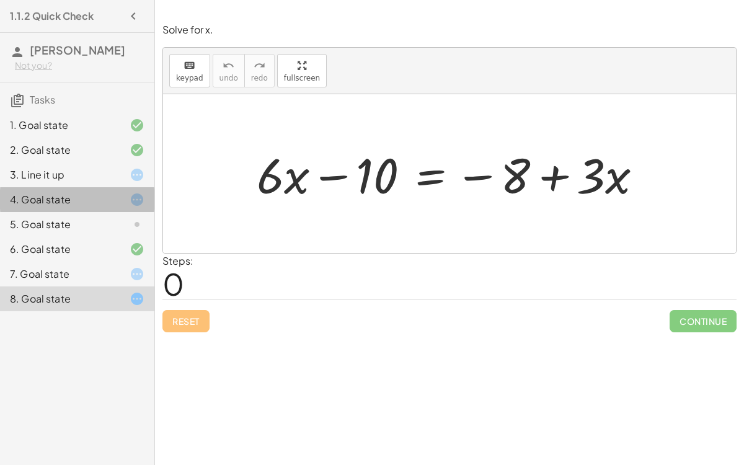
click at [137, 194] on icon at bounding box center [137, 199] width 15 height 15
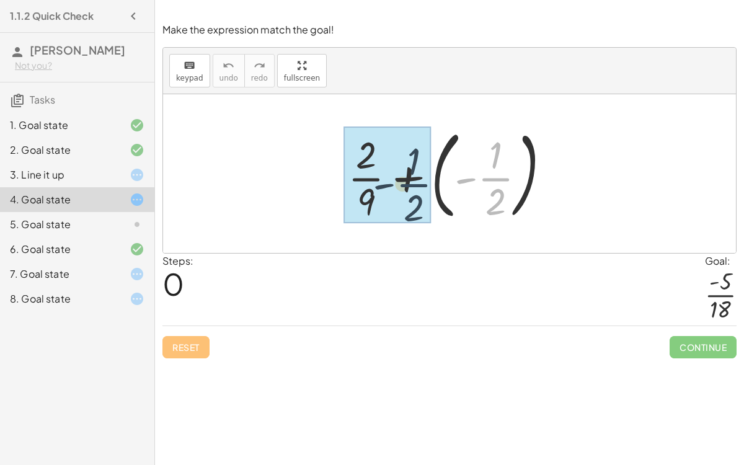
drag, startPoint x: 498, startPoint y: 179, endPoint x: 397, endPoint y: 183, distance: 101.8
drag, startPoint x: 496, startPoint y: 178, endPoint x: 392, endPoint y: 175, distance: 103.5
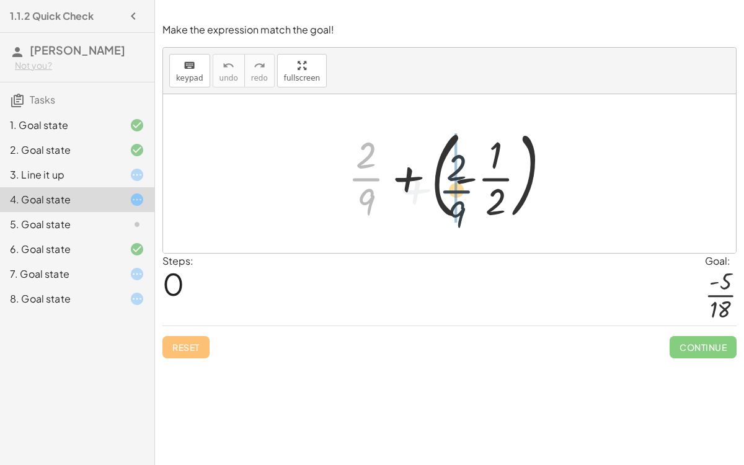
drag, startPoint x: 379, startPoint y: 173, endPoint x: 488, endPoint y: 184, distance: 109.7
click at [488, 184] on div at bounding box center [454, 173] width 225 height 103
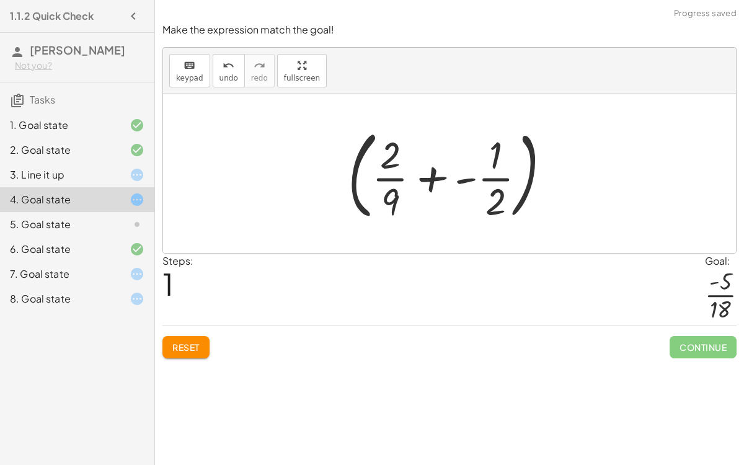
click at [430, 181] on div at bounding box center [454, 173] width 225 height 103
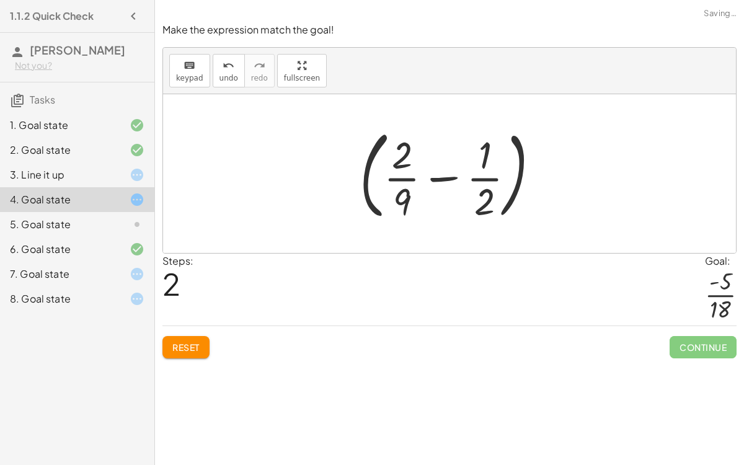
click at [450, 176] on div at bounding box center [454, 173] width 203 height 103
click at [475, 183] on div at bounding box center [454, 173] width 203 height 103
click at [513, 188] on div at bounding box center [454, 173] width 203 height 103
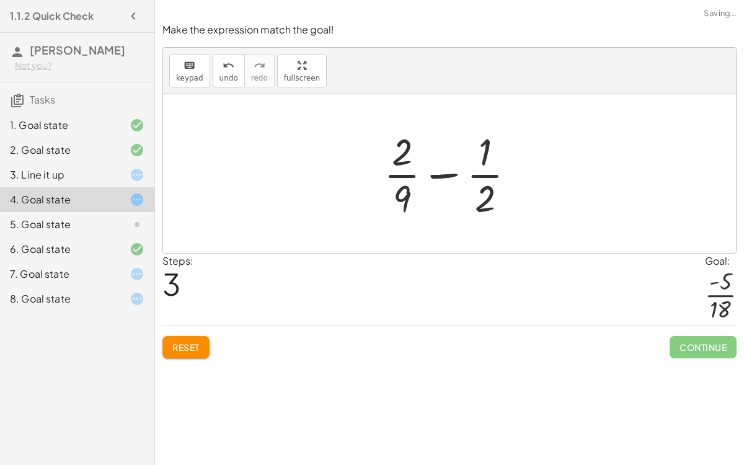
click at [489, 180] on div at bounding box center [454, 173] width 154 height 95
click at [439, 172] on div at bounding box center [454, 173] width 154 height 95
click at [190, 344] on span "Reset" at bounding box center [185, 347] width 27 height 11
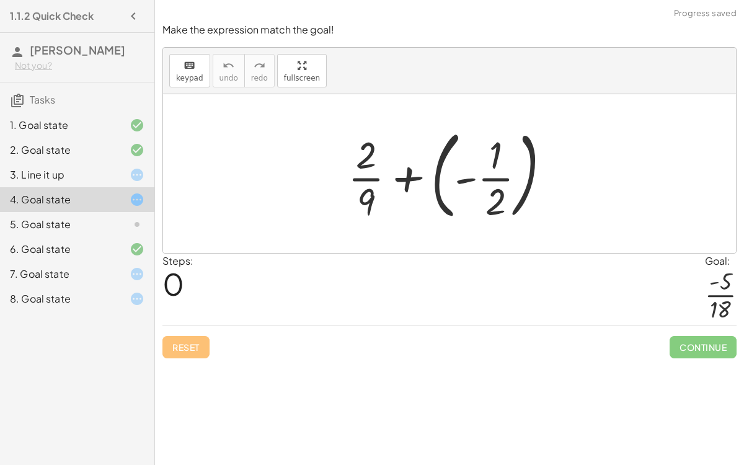
click at [192, 345] on div "Reset Continue" at bounding box center [449, 341] width 574 height 33
click at [492, 176] on div at bounding box center [454, 173] width 225 height 103
click at [467, 181] on div at bounding box center [454, 173] width 225 height 103
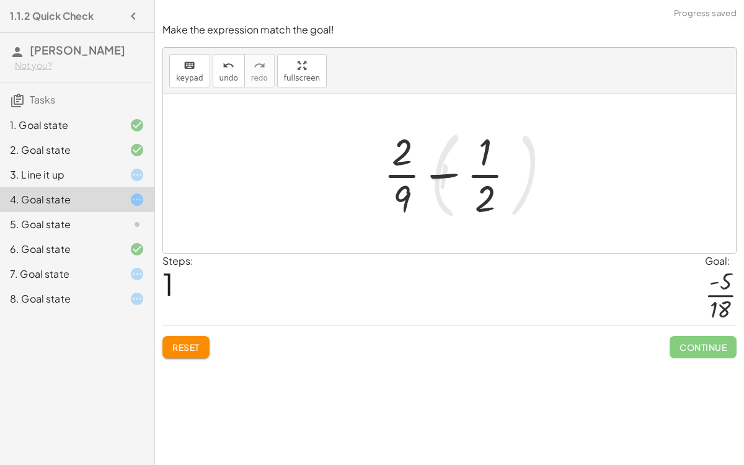
click at [447, 177] on div at bounding box center [454, 173] width 154 height 95
click at [446, 175] on div at bounding box center [454, 173] width 154 height 95
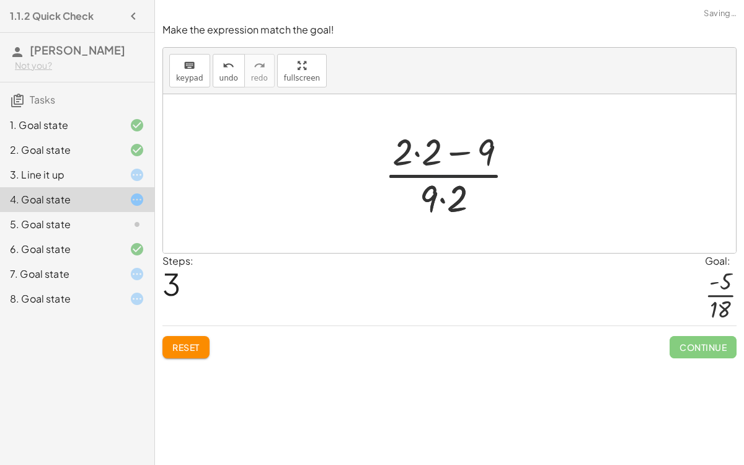
click at [447, 176] on div at bounding box center [454, 173] width 152 height 95
click at [454, 152] on div at bounding box center [454, 173] width 152 height 95
click at [438, 198] on div at bounding box center [454, 173] width 152 height 95
click at [449, 152] on div at bounding box center [454, 173] width 152 height 95
click at [417, 152] on div at bounding box center [454, 173] width 152 height 95
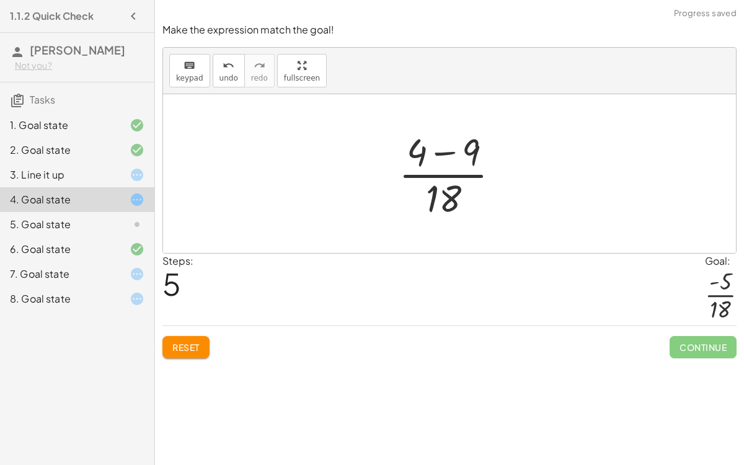
click at [442, 174] on div at bounding box center [453, 173] width 123 height 95
click at [443, 152] on div at bounding box center [453, 173] width 123 height 95
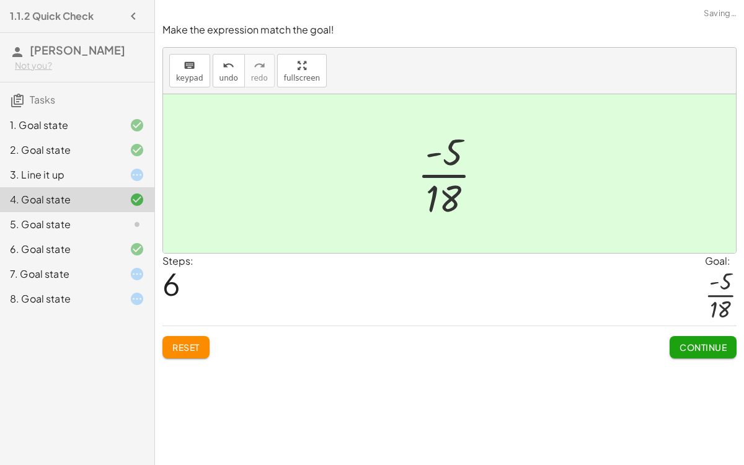
click at [445, 172] on div at bounding box center [454, 173] width 87 height 95
click at [49, 226] on div "5. Goal state" at bounding box center [60, 224] width 100 height 15
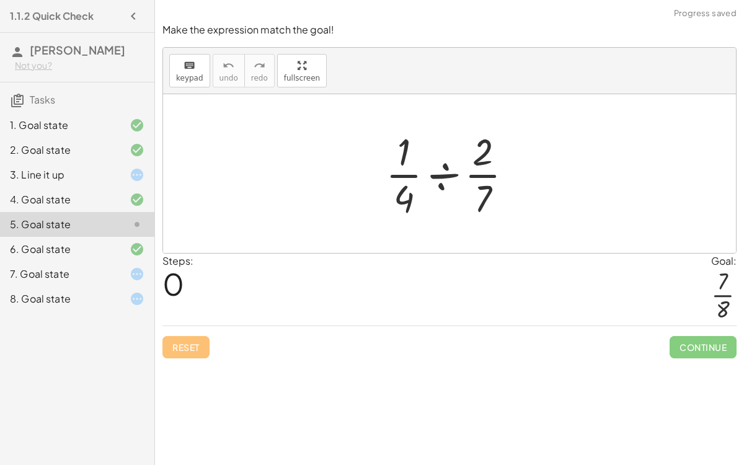
click at [234, 226] on div at bounding box center [449, 173] width 573 height 159
click at [440, 172] on div at bounding box center [453, 173] width 149 height 95
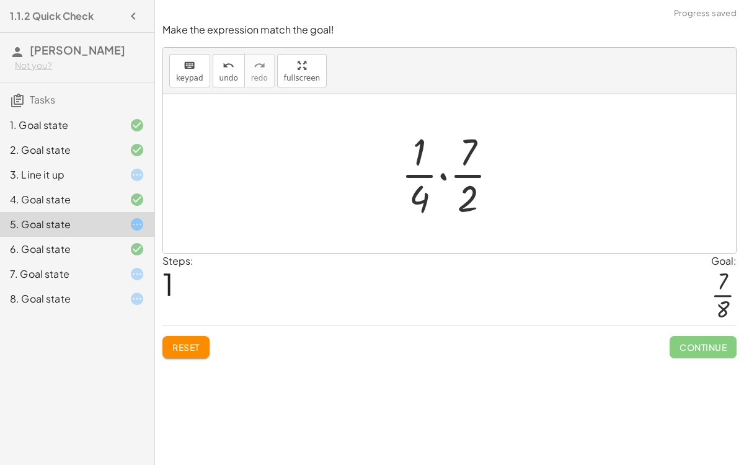
click at [436, 174] on div at bounding box center [454, 173] width 119 height 95
click at [423, 174] on div at bounding box center [454, 173] width 119 height 95
click at [443, 172] on div at bounding box center [454, 173] width 119 height 95
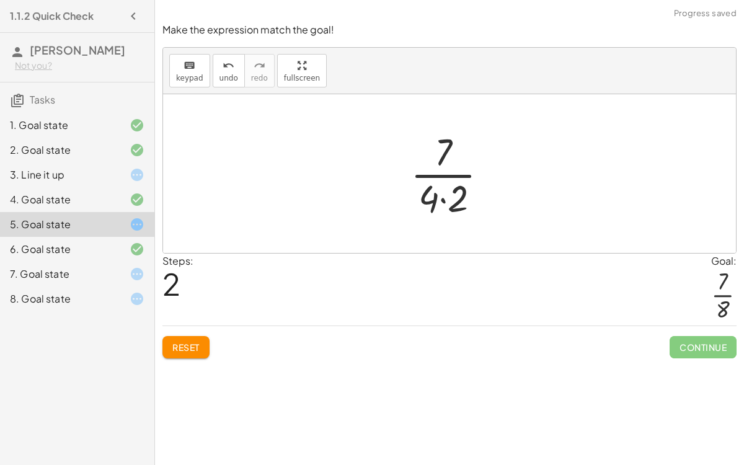
click at [446, 193] on div at bounding box center [454, 173] width 100 height 95
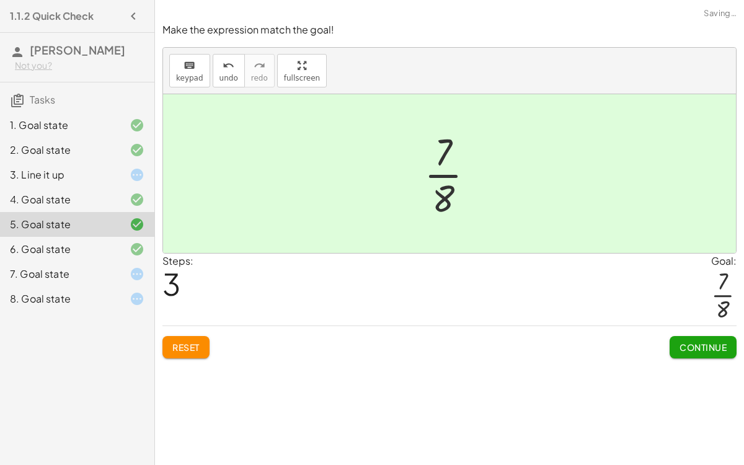
click at [700, 342] on span "Continue" at bounding box center [702, 347] width 47 height 11
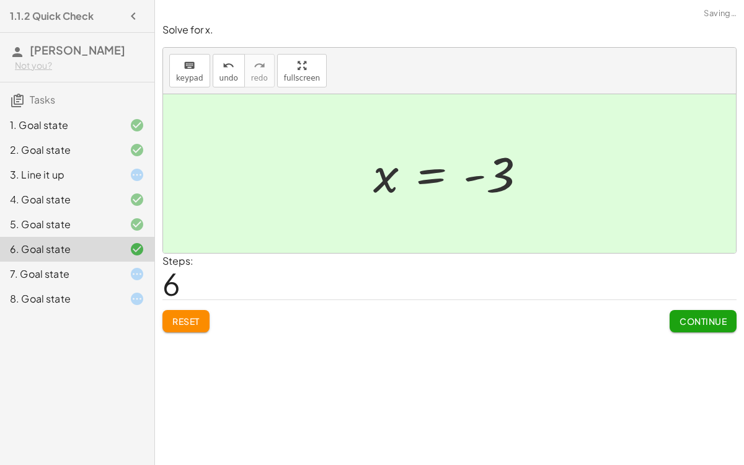
click at [702, 342] on div "Simplify. keyboard keypad undo undo redo redo fullscreen - | − 3 + 7 | - | 4 | …" at bounding box center [449, 232] width 589 height 465
click at [712, 318] on span "Continue" at bounding box center [702, 321] width 47 height 11
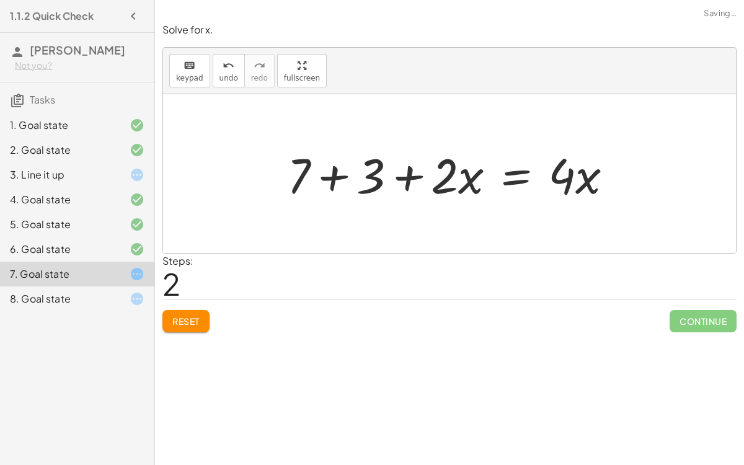
click at [405, 180] on div at bounding box center [455, 174] width 348 height 64
click at [333, 173] on div at bounding box center [455, 174] width 348 height 64
click at [528, 172] on div at bounding box center [482, 174] width 292 height 64
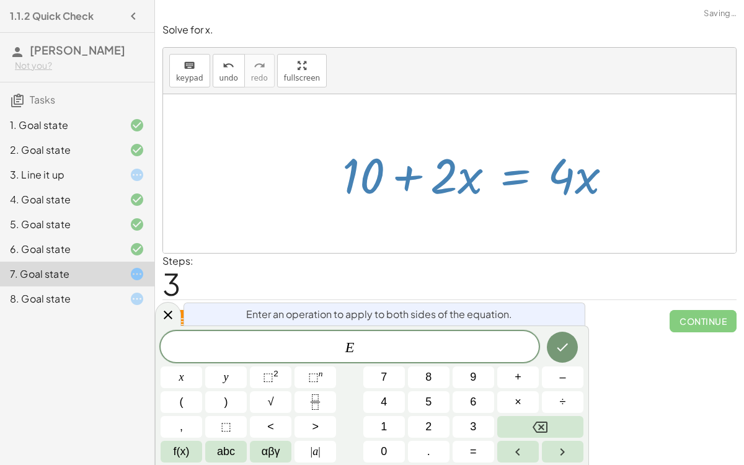
click at [604, 299] on div "Reset Continue" at bounding box center [449, 315] width 574 height 33
click at [612, 304] on div "Reset Continue" at bounding box center [449, 315] width 574 height 33
click at [615, 307] on div "Reset Continue" at bounding box center [449, 315] width 574 height 33
click at [563, 342] on icon "Done" at bounding box center [562, 347] width 15 height 15
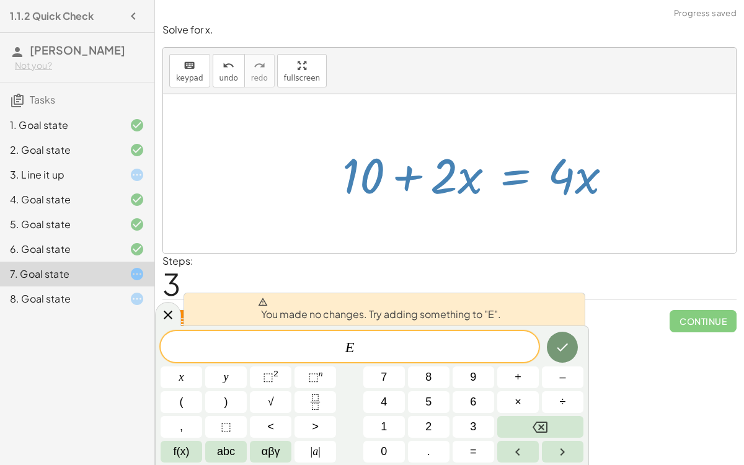
click at [0, 0] on div "Solve for x. keyboard keypad undo undo redo redo fullscreen + 7 + · 2 · x = + ·…" at bounding box center [0, 0] width 0 height 0
click at [521, 360] on button "Backspace" at bounding box center [540, 427] width 86 height 22
click at [642, 344] on div "Simplify. keyboard keypad undo undo redo redo fullscreen - | − 3 + 7 | - | 4 | …" at bounding box center [449, 232] width 589 height 465
click at [167, 316] on icon at bounding box center [168, 314] width 15 height 15
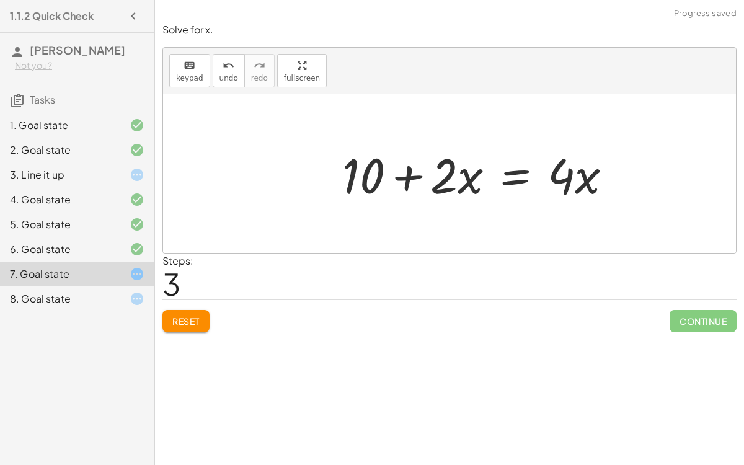
click at [463, 183] on div at bounding box center [482, 174] width 292 height 64
click at [391, 185] on div at bounding box center [482, 174] width 292 height 64
click at [408, 179] on div at bounding box center [482, 174] width 292 height 64
click at [362, 179] on div at bounding box center [482, 174] width 292 height 64
drag, startPoint x: 591, startPoint y: 176, endPoint x: 433, endPoint y: 187, distance: 159.1
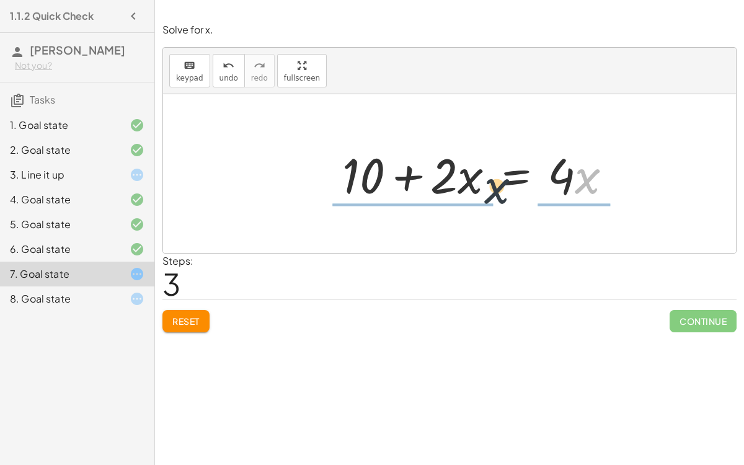
click at [433, 187] on div at bounding box center [482, 174] width 292 height 64
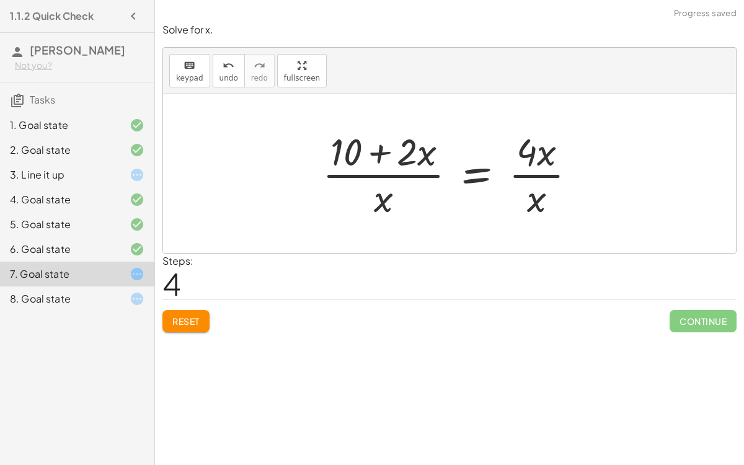
click at [392, 155] on div at bounding box center [454, 173] width 276 height 95
click at [374, 154] on div at bounding box center [454, 173] width 276 height 95
click at [374, 156] on div at bounding box center [454, 173] width 276 height 95
click at [524, 157] on div at bounding box center [454, 173] width 276 height 95
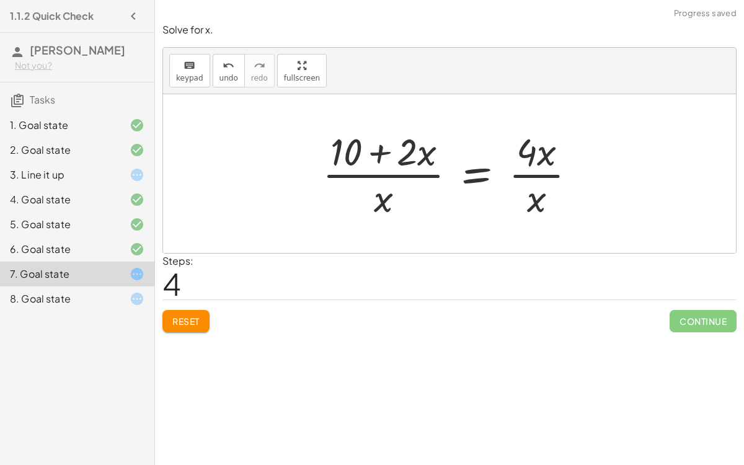
click at [524, 157] on div at bounding box center [454, 173] width 276 height 95
click at [525, 158] on div at bounding box center [454, 173] width 276 height 95
click at [548, 176] on div at bounding box center [454, 173] width 276 height 95
drag, startPoint x: 537, startPoint y: 211, endPoint x: 395, endPoint y: 203, distance: 142.8
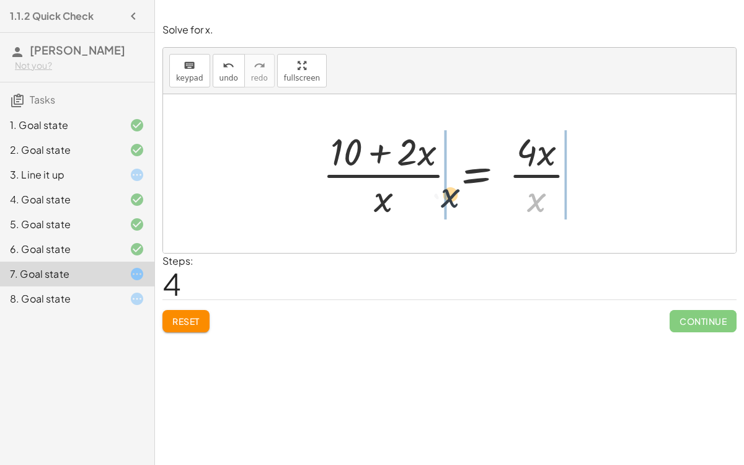
click at [395, 203] on div at bounding box center [454, 173] width 276 height 95
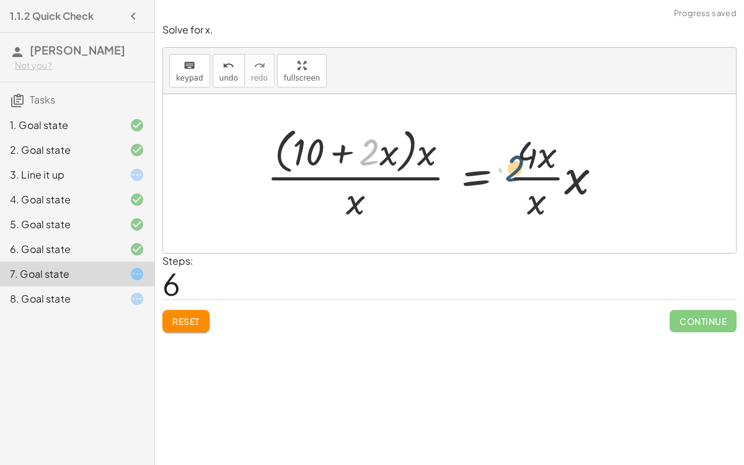
drag, startPoint x: 376, startPoint y: 157, endPoint x: 557, endPoint y: 184, distance: 182.9
click at [557, 184] on div at bounding box center [439, 173] width 358 height 101
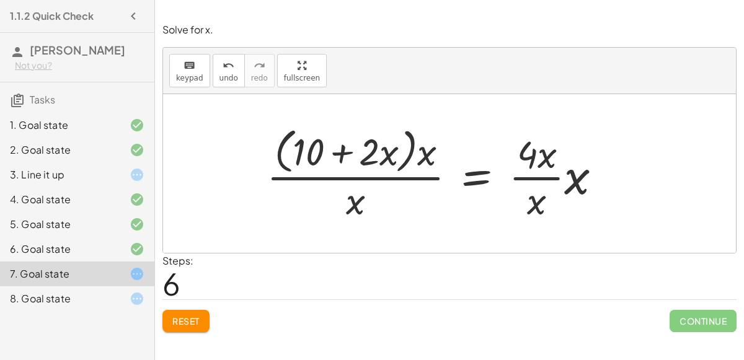
click at [192, 317] on span "Reset" at bounding box center [185, 321] width 27 height 11
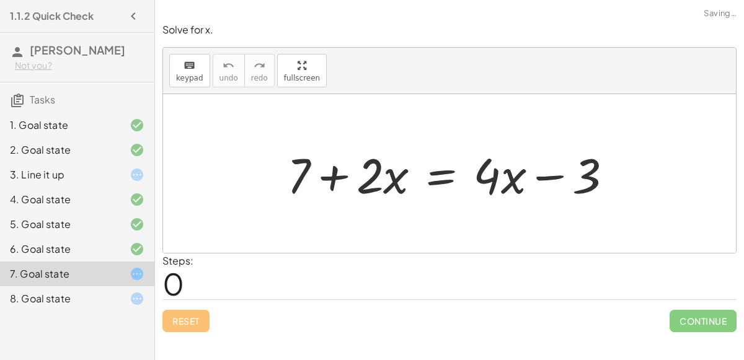
click at [192, 317] on div "Reset Continue" at bounding box center [449, 315] width 574 height 33
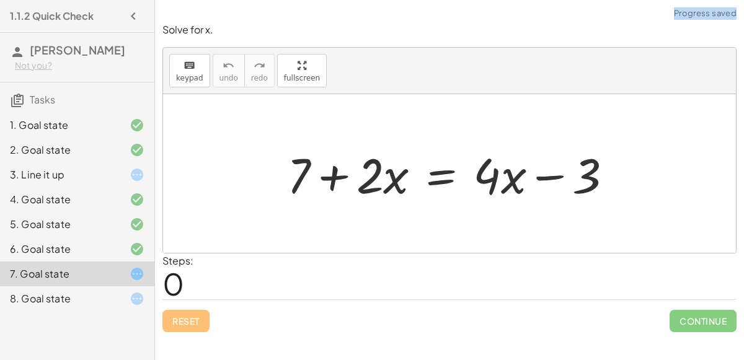
click at [192, 317] on div "Reset Continue" at bounding box center [449, 315] width 574 height 33
click at [98, 218] on div "5. Goal state" at bounding box center [60, 224] width 100 height 15
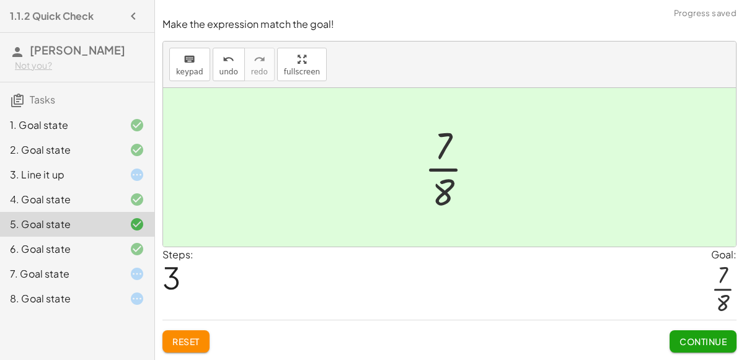
click at [113, 269] on div at bounding box center [127, 274] width 35 height 15
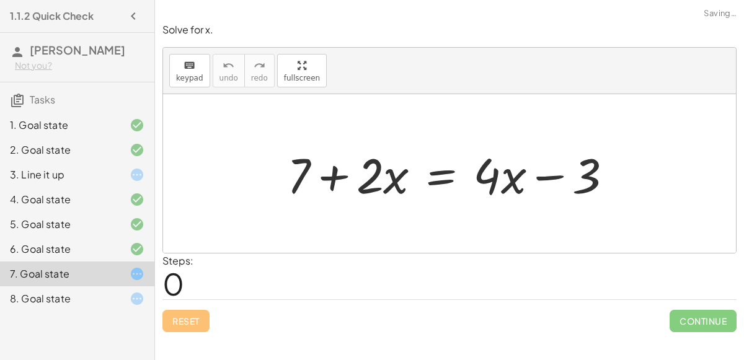
click at [392, 165] on div at bounding box center [455, 174] width 348 height 64
click at [346, 183] on div at bounding box center [455, 174] width 348 height 64
drag, startPoint x: 340, startPoint y: 177, endPoint x: 360, endPoint y: 179, distance: 20.6
click at [360, 179] on div at bounding box center [455, 174] width 348 height 64
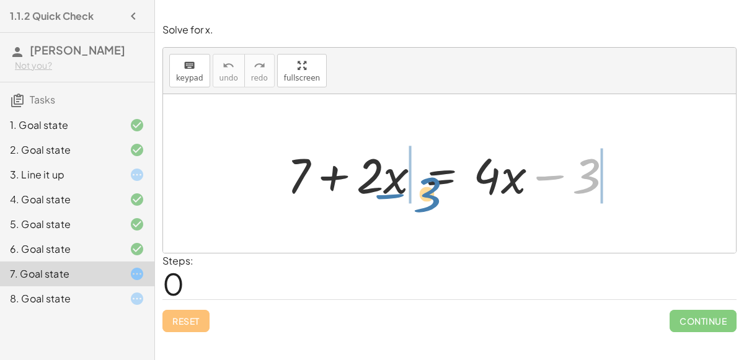
drag, startPoint x: 585, startPoint y: 178, endPoint x: 394, endPoint y: 188, distance: 191.2
click at [394, 188] on div at bounding box center [455, 174] width 348 height 64
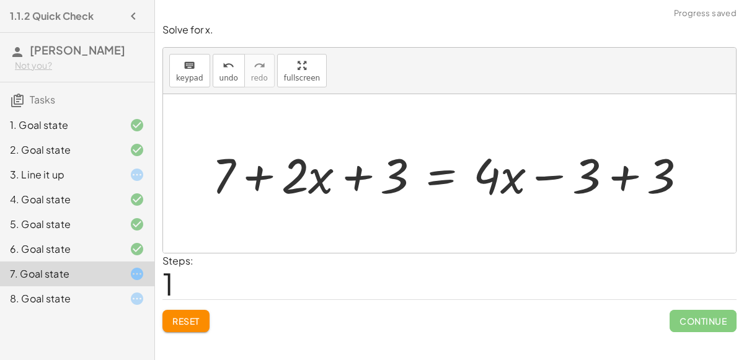
click at [356, 177] on div at bounding box center [454, 174] width 497 height 64
click at [617, 185] on div at bounding box center [454, 174] width 497 height 64
click at [255, 179] on div at bounding box center [380, 174] width 348 height 64
click at [321, 186] on div at bounding box center [380, 174] width 348 height 64
click at [363, 175] on div at bounding box center [380, 174] width 348 height 64
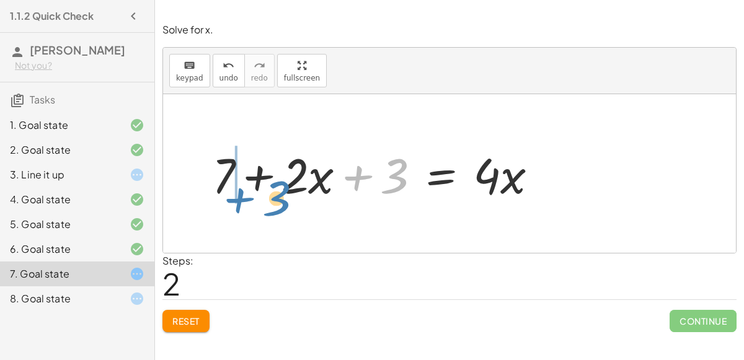
drag, startPoint x: 391, startPoint y: 183, endPoint x: 262, endPoint y: 195, distance: 128.8
click at [262, 195] on div at bounding box center [380, 174] width 348 height 64
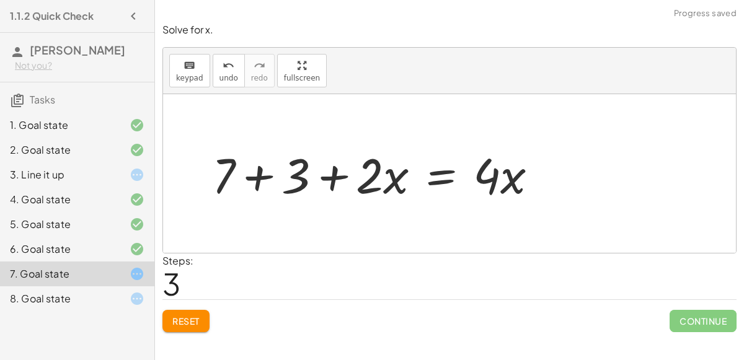
click at [255, 183] on div at bounding box center [380, 174] width 348 height 64
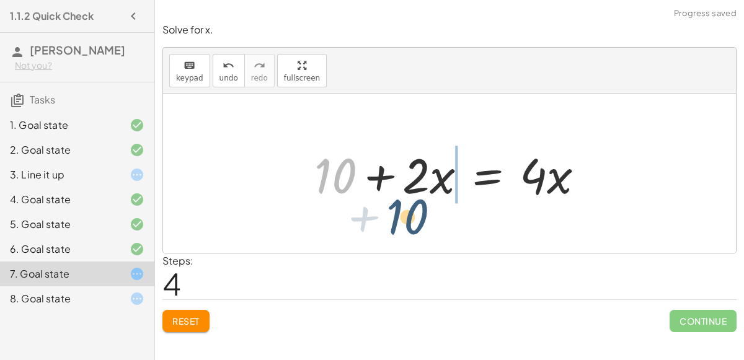
drag, startPoint x: 344, startPoint y: 179, endPoint x: 423, endPoint y: 216, distance: 87.6
click at [423, 216] on div "+ 7 + · 2 · x = + · 4 · x − 3 + 7 + · 2 · x + 3 = + · 4 · x − 3 + 3 + 7 + · 2 ·…" at bounding box center [449, 173] width 573 height 159
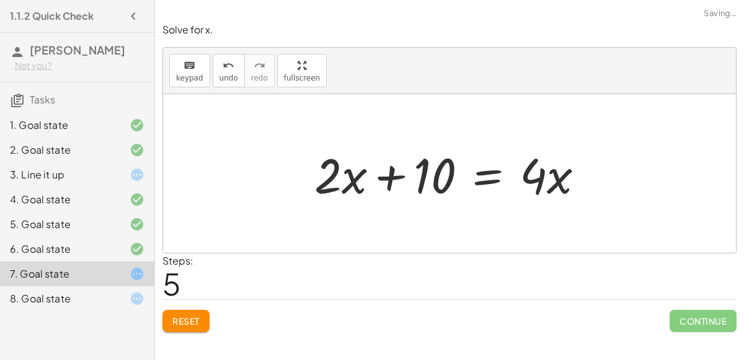
click at [391, 178] on div at bounding box center [454, 174] width 292 height 64
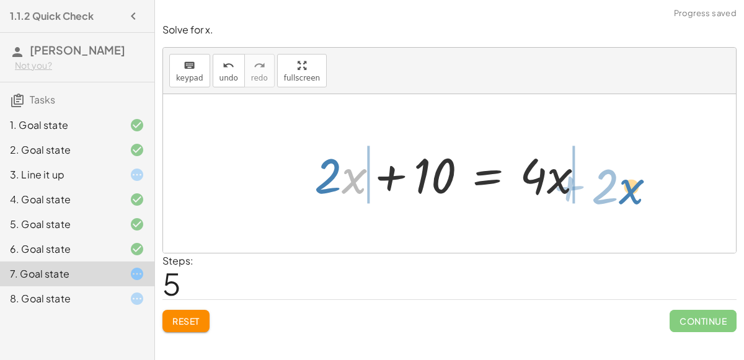
drag, startPoint x: 351, startPoint y: 182, endPoint x: 628, endPoint y: 192, distance: 276.7
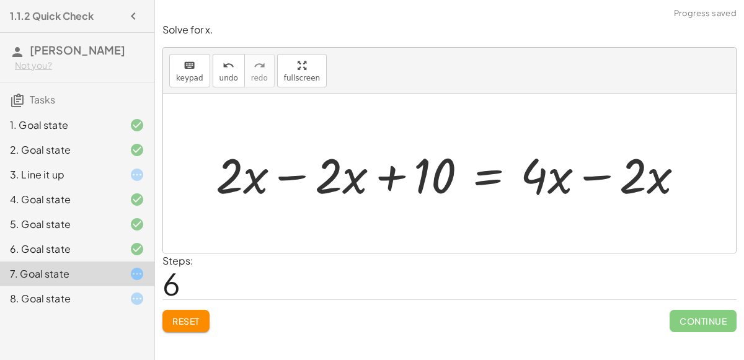
click at [599, 175] on div at bounding box center [455, 174] width 490 height 64
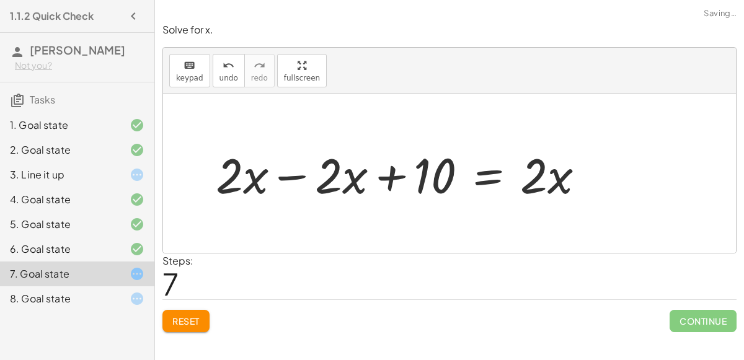
click at [302, 174] on div at bounding box center [405, 174] width 391 height 64
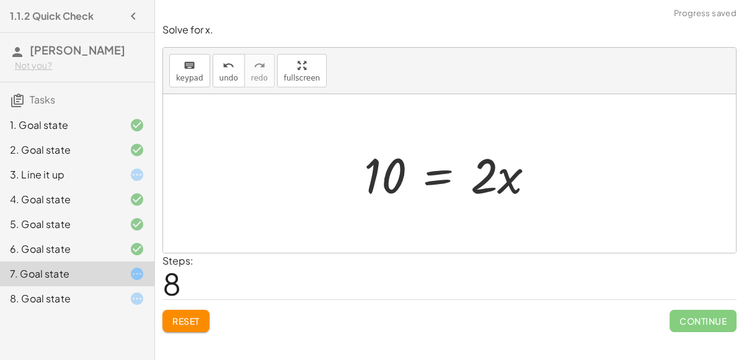
click at [488, 179] on div at bounding box center [454, 174] width 193 height 64
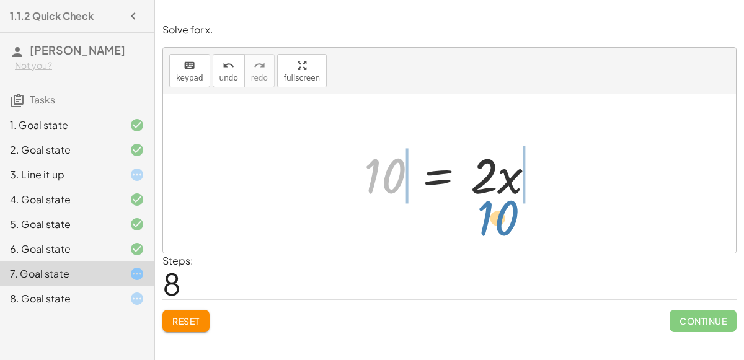
drag, startPoint x: 389, startPoint y: 174, endPoint x: 501, endPoint y: 216, distance: 120.4
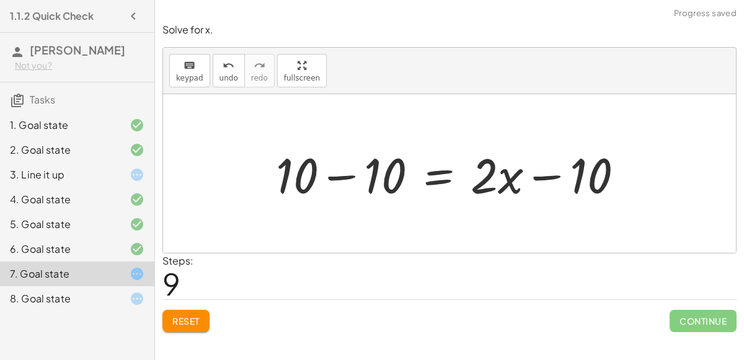
click at [202, 318] on button "Reset" at bounding box center [185, 321] width 47 height 22
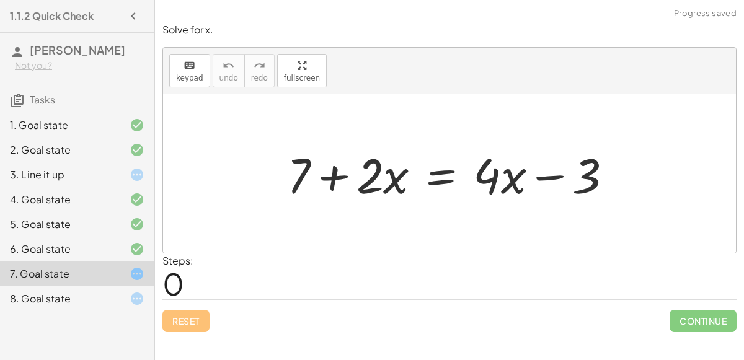
click at [333, 184] on div at bounding box center [455, 174] width 348 height 64
click at [374, 182] on div at bounding box center [455, 174] width 348 height 64
click at [443, 178] on div at bounding box center [455, 174] width 348 height 64
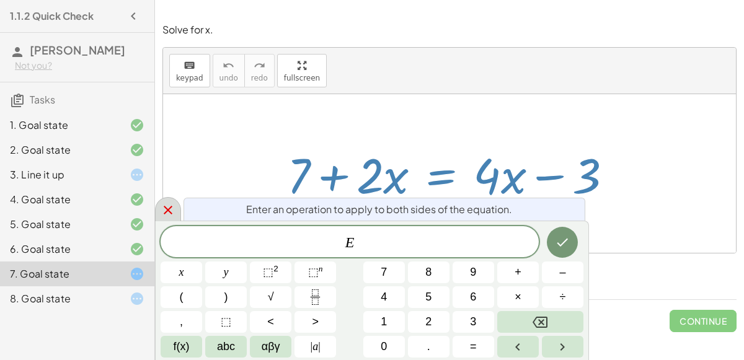
click at [166, 213] on icon at bounding box center [168, 210] width 15 height 15
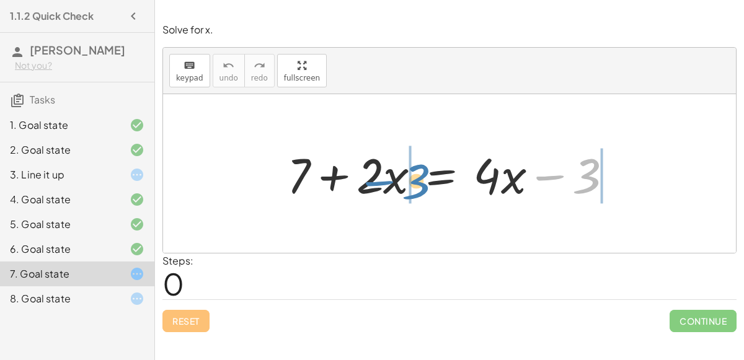
drag, startPoint x: 587, startPoint y: 180, endPoint x: 405, endPoint y: 180, distance: 181.6
click at [405, 180] on div at bounding box center [455, 174] width 348 height 64
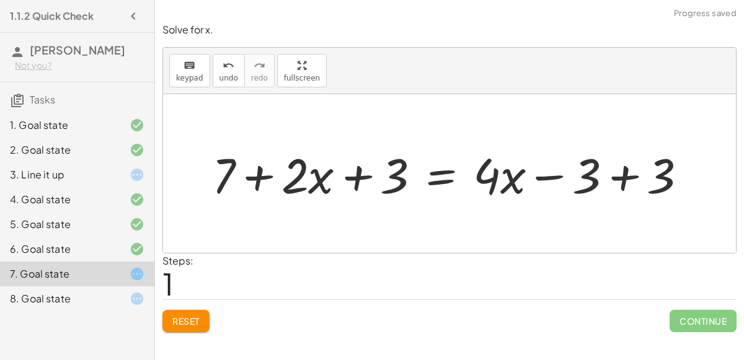
click at [364, 177] on div at bounding box center [454, 174] width 497 height 64
click at [256, 175] on div at bounding box center [454, 174] width 497 height 64
click at [551, 179] on div at bounding box center [454, 174] width 497 height 64
click at [630, 183] on div at bounding box center [454, 174] width 497 height 64
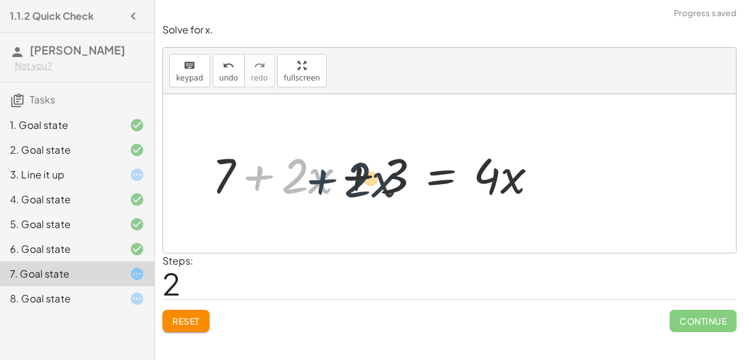
drag, startPoint x: 261, startPoint y: 174, endPoint x: 332, endPoint y: 179, distance: 71.4
click at [332, 179] on div at bounding box center [380, 174] width 348 height 64
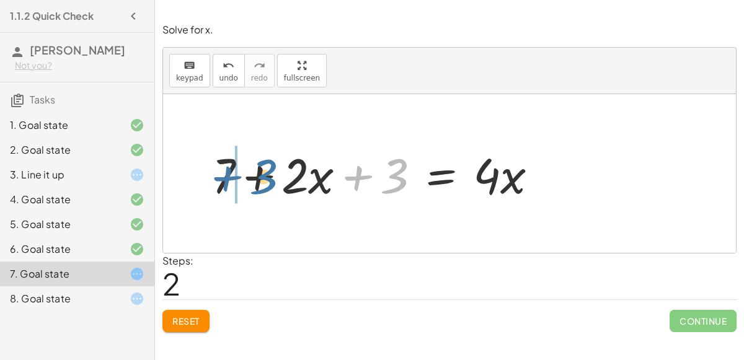
drag, startPoint x: 361, startPoint y: 174, endPoint x: 226, endPoint y: 175, distance: 134.5
click at [226, 175] on div at bounding box center [380, 174] width 348 height 64
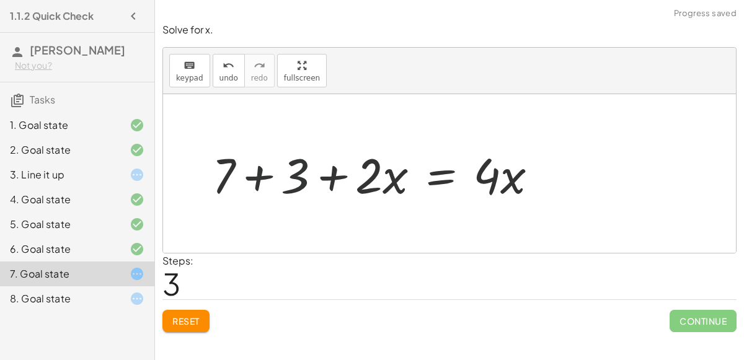
click at [263, 173] on div at bounding box center [380, 174] width 348 height 64
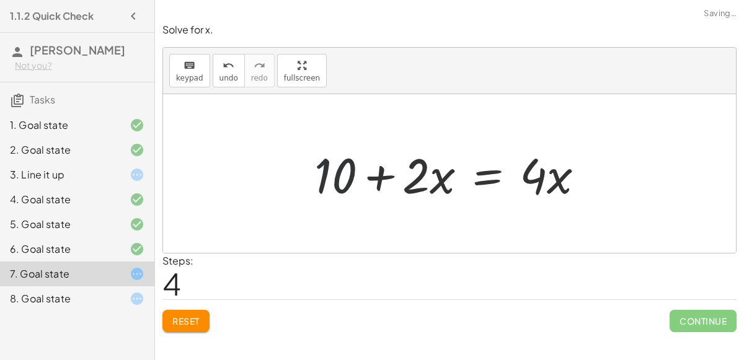
click at [351, 172] on div at bounding box center [454, 174] width 292 height 64
click at [386, 172] on div at bounding box center [454, 174] width 292 height 64
click at [334, 177] on div at bounding box center [454, 174] width 292 height 64
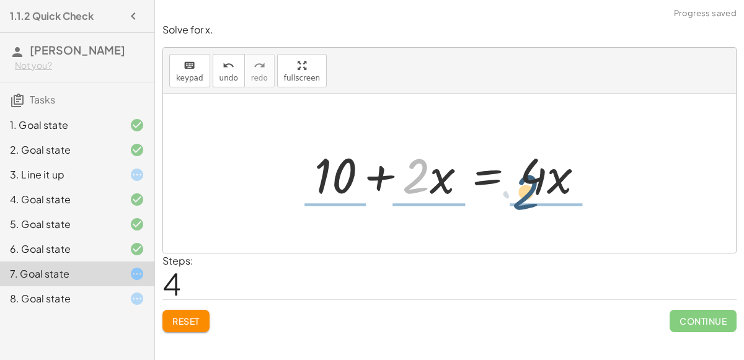
drag, startPoint x: 413, startPoint y: 170, endPoint x: 581, endPoint y: 191, distance: 169.3
click at [581, 191] on div at bounding box center [454, 174] width 292 height 64
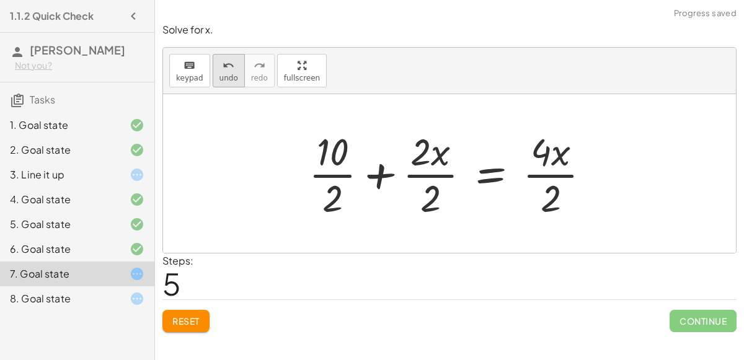
click at [219, 74] on span "undo" at bounding box center [228, 78] width 19 height 9
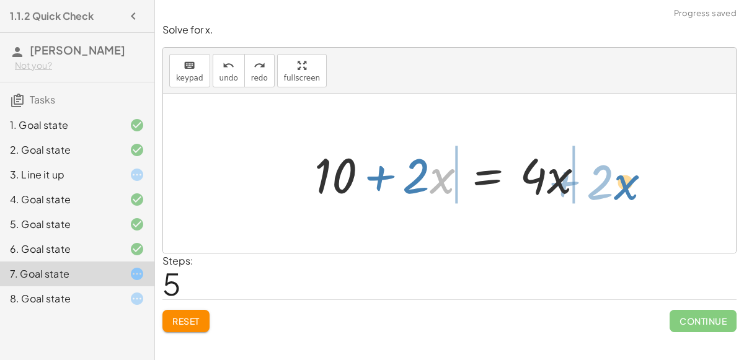
drag, startPoint x: 431, startPoint y: 166, endPoint x: 617, endPoint y: 171, distance: 186.7
click at [617, 171] on div "+ 7 + · 2 · x = + · 4 · x − 3 + 7 + · 2 · x + 3 = + · 4 · x − 3 + 3 + 7 + · 2 ·…" at bounding box center [449, 173] width 573 height 159
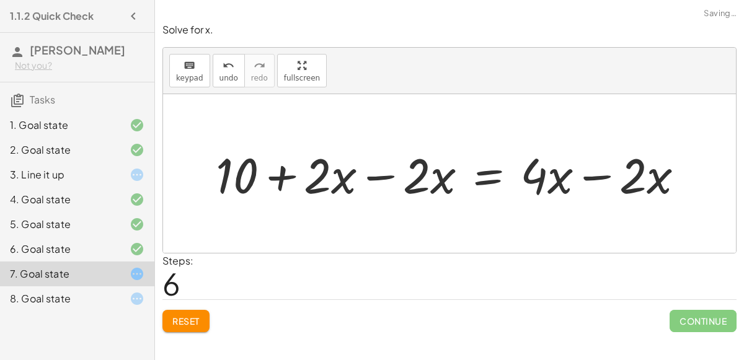
click at [593, 178] on div at bounding box center [455, 174] width 490 height 64
click at [381, 172] on div at bounding box center [405, 174] width 391 height 64
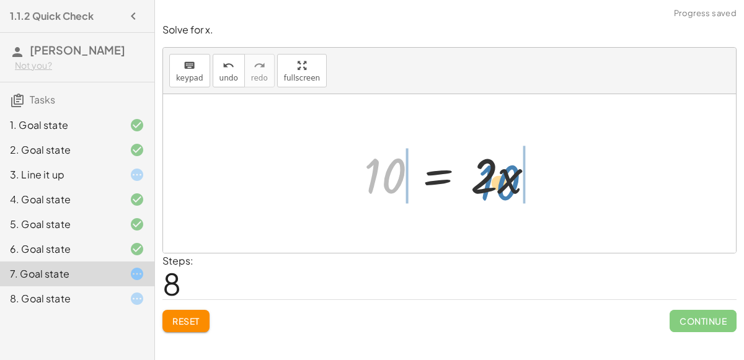
drag, startPoint x: 388, startPoint y: 169, endPoint x: 501, endPoint y: 176, distance: 113.6
click at [501, 176] on div at bounding box center [454, 174] width 193 height 64
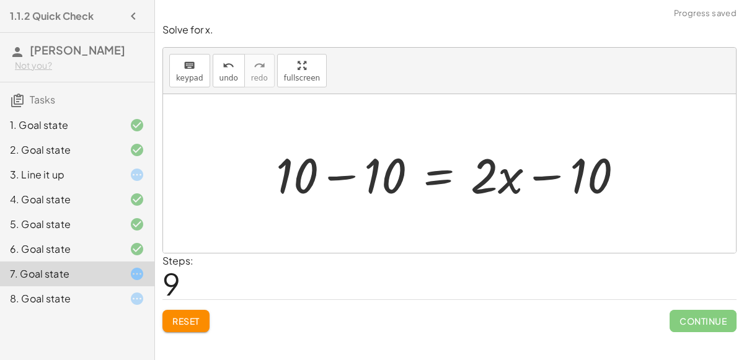
click at [542, 174] on div at bounding box center [454, 174] width 369 height 64
click at [351, 174] on div at bounding box center [454, 174] width 369 height 64
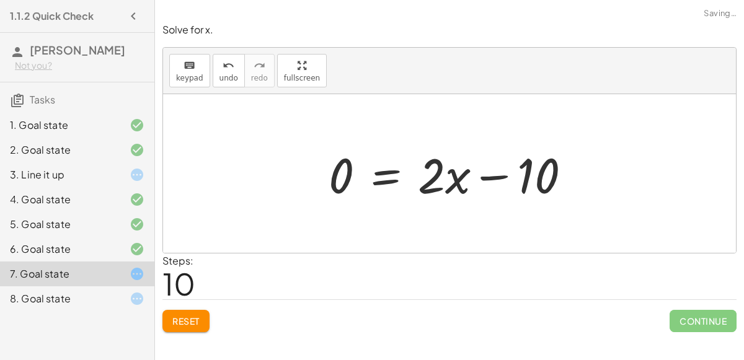
click at [487, 175] on div at bounding box center [454, 174] width 264 height 64
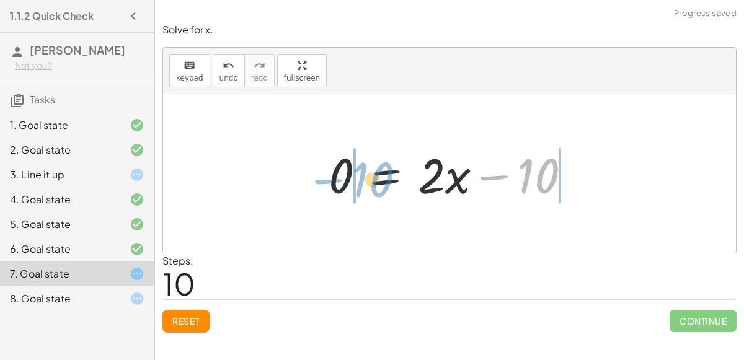
drag, startPoint x: 530, startPoint y: 174, endPoint x: 363, endPoint y: 178, distance: 166.8
click at [363, 178] on div at bounding box center [454, 174] width 264 height 64
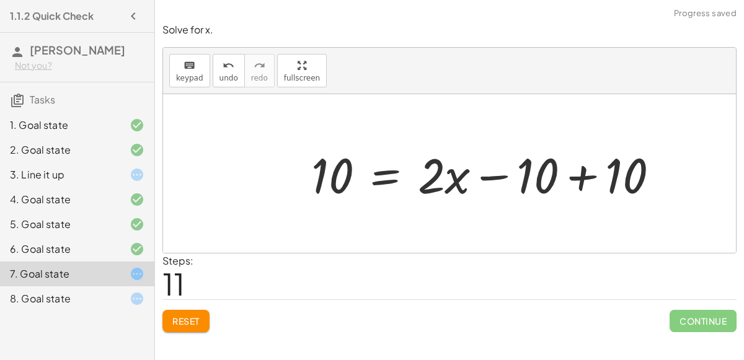
click at [575, 184] on div at bounding box center [489, 174] width 369 height 64
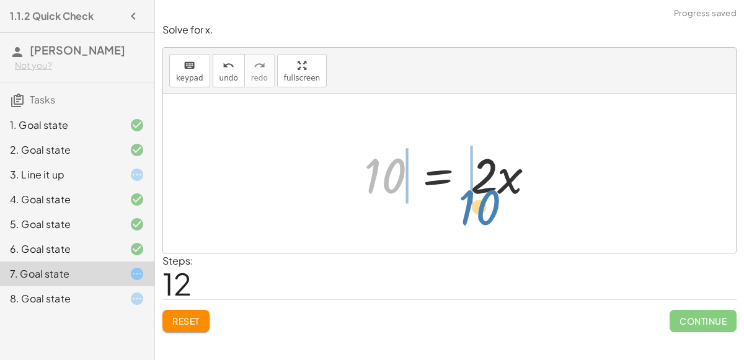
drag, startPoint x: 391, startPoint y: 170, endPoint x: 482, endPoint y: 201, distance: 95.5
click at [482, 201] on div at bounding box center [454, 174] width 193 height 64
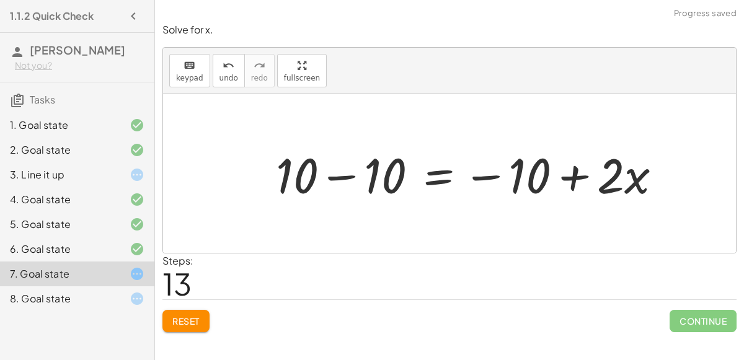
click at [488, 179] on div at bounding box center [474, 174] width 408 height 64
click at [221, 81] on span "undo" at bounding box center [228, 78] width 19 height 9
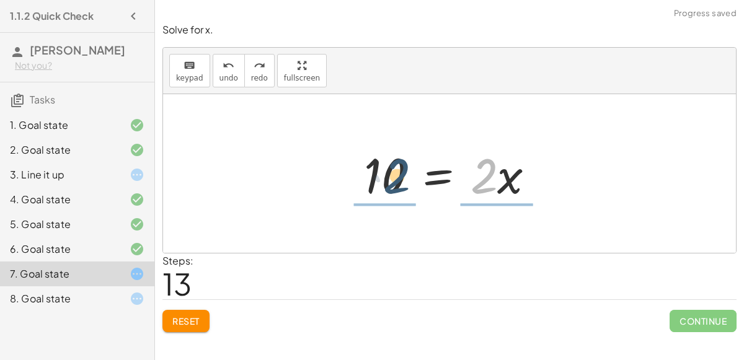
drag, startPoint x: 493, startPoint y: 175, endPoint x: 394, endPoint y: 178, distance: 99.2
click at [394, 178] on div at bounding box center [454, 174] width 193 height 64
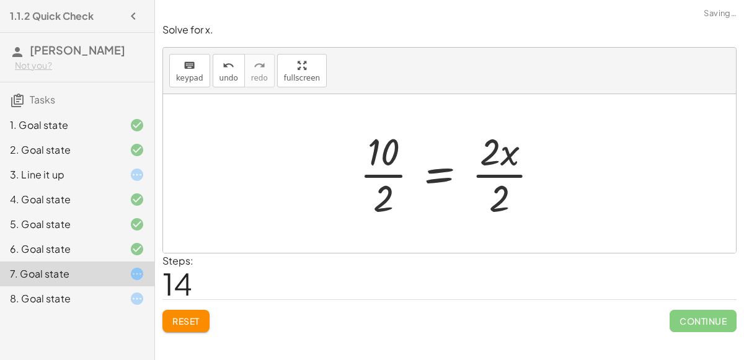
click at [386, 174] on div at bounding box center [453, 173] width 201 height 95
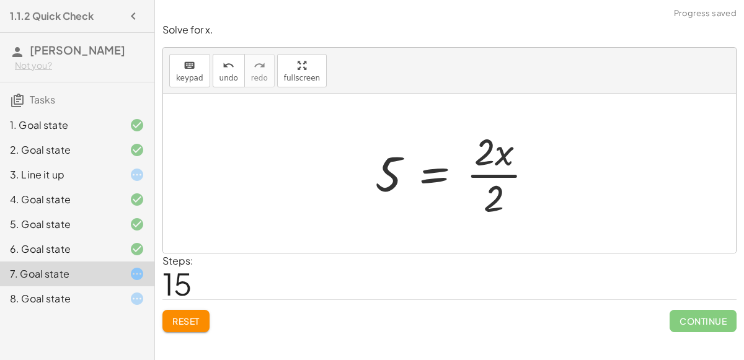
click at [495, 182] on div at bounding box center [459, 173] width 181 height 95
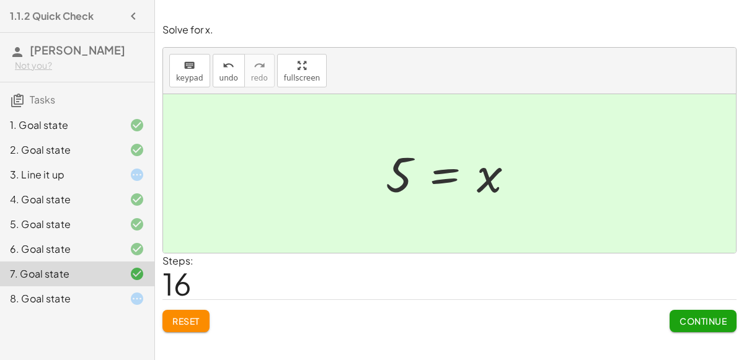
click at [707, 324] on span "Continue" at bounding box center [702, 321] width 47 height 11
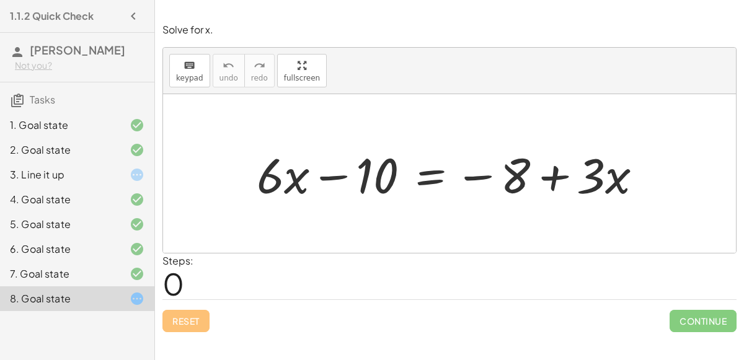
click at [475, 300] on div "Reset Continue" at bounding box center [449, 315] width 574 height 33
click at [56, 294] on div "8. Goal state" at bounding box center [60, 298] width 100 height 15
click at [545, 175] on div at bounding box center [454, 174] width 408 height 64
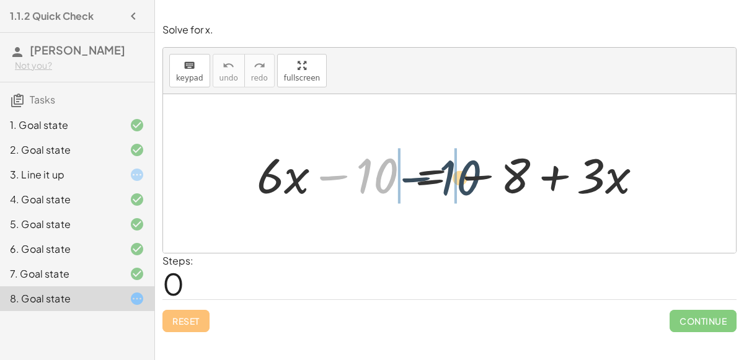
drag, startPoint x: 361, startPoint y: 177, endPoint x: 448, endPoint y: 179, distance: 87.4
click at [448, 179] on div at bounding box center [454, 174] width 408 height 64
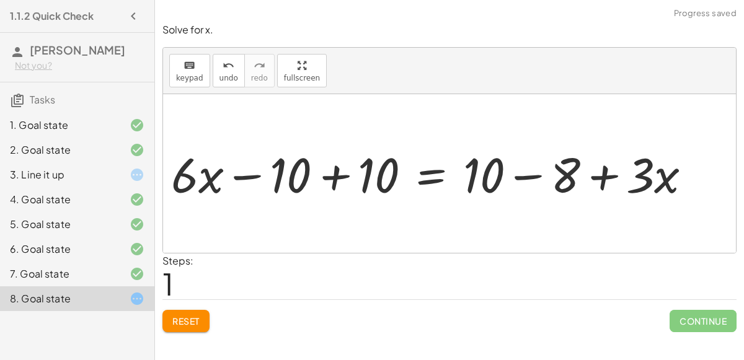
click at [516, 180] on div at bounding box center [437, 174] width 476 height 56
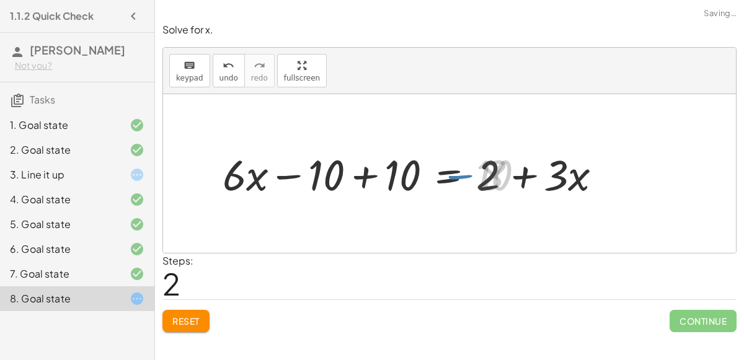
click at [368, 177] on div at bounding box center [414, 174] width 397 height 56
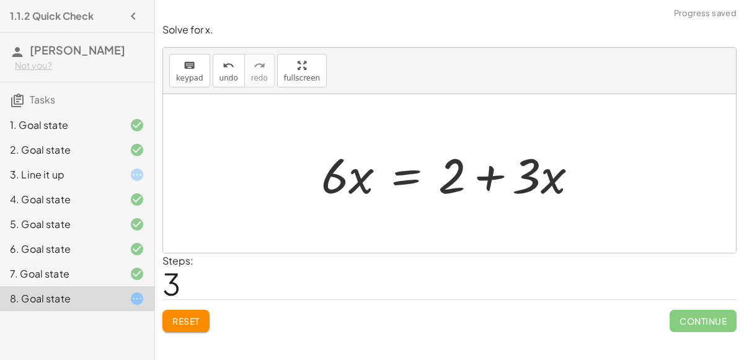
click at [482, 180] on div at bounding box center [454, 174] width 279 height 64
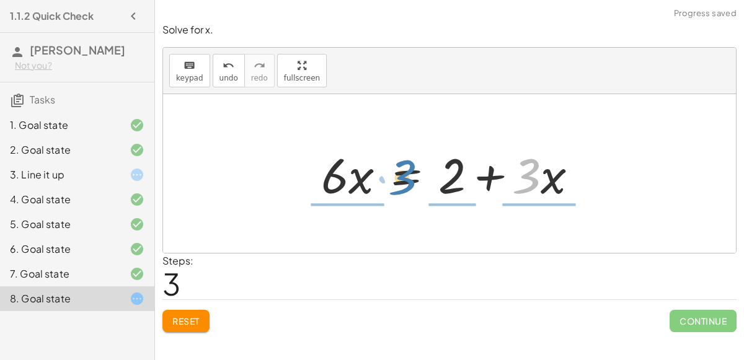
drag, startPoint x: 528, startPoint y: 190, endPoint x: 401, endPoint y: 192, distance: 127.1
click at [401, 192] on div at bounding box center [454, 174] width 279 height 64
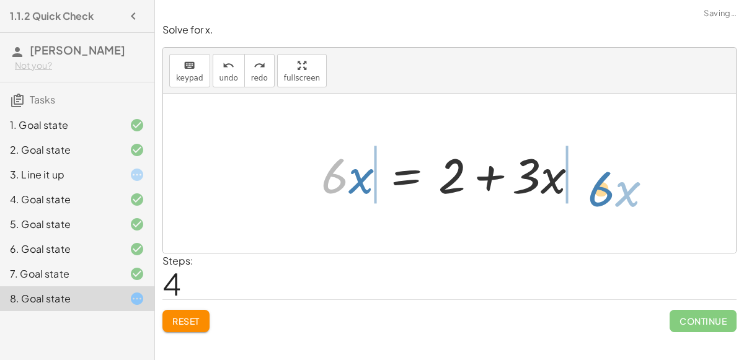
drag, startPoint x: 324, startPoint y: 180, endPoint x: 589, endPoint y: 193, distance: 265.6
click at [589, 193] on div at bounding box center [454, 174] width 279 height 64
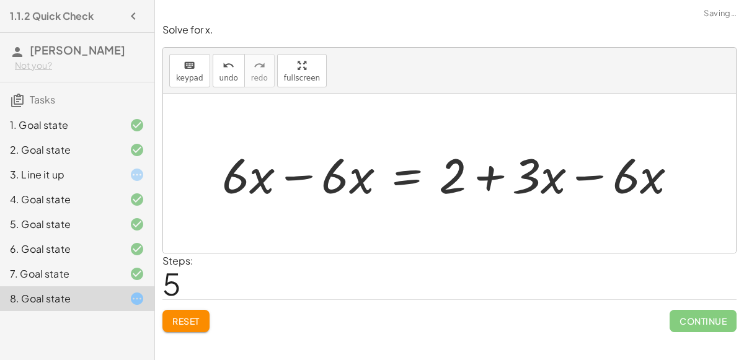
click at [605, 178] on div at bounding box center [454, 174] width 477 height 64
click at [307, 178] on div at bounding box center [405, 174] width 378 height 64
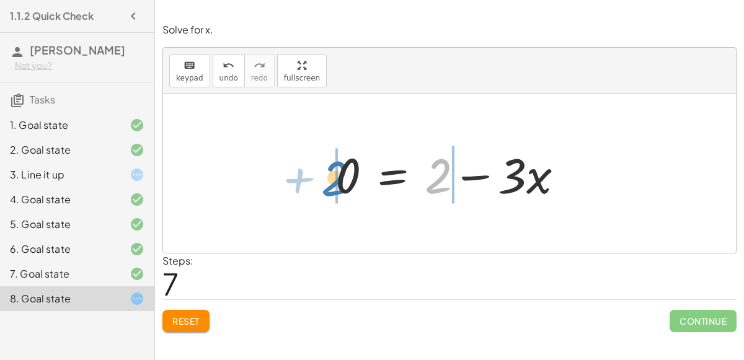
drag, startPoint x: 441, startPoint y: 175, endPoint x: 338, endPoint y: 177, distance: 102.9
click at [338, 177] on div at bounding box center [454, 174] width 250 height 64
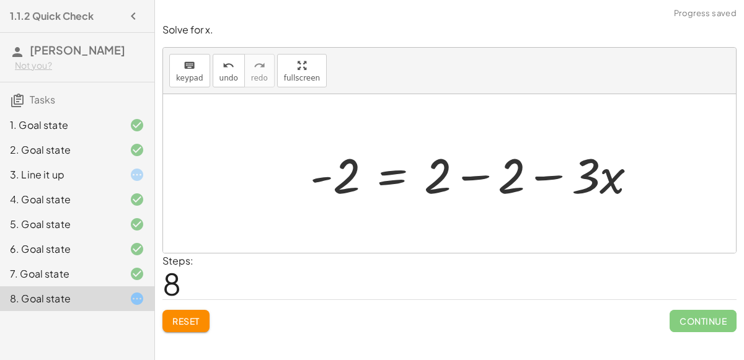
click at [470, 175] on div at bounding box center [478, 174] width 349 height 64
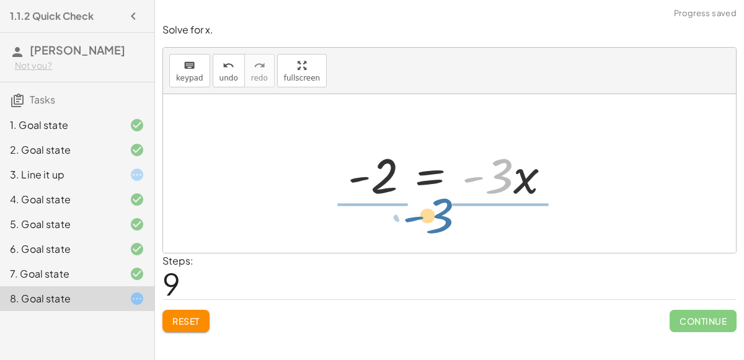
drag, startPoint x: 492, startPoint y: 184, endPoint x: 411, endPoint y: 224, distance: 90.6
click at [411, 224] on div "+ · 6 · x − 10 = − 8 + · 3 · x + · 6 · x − 10 + 10 = + 10 − 8 + · 3 · x + · 6 ·…" at bounding box center [449, 173] width 573 height 159
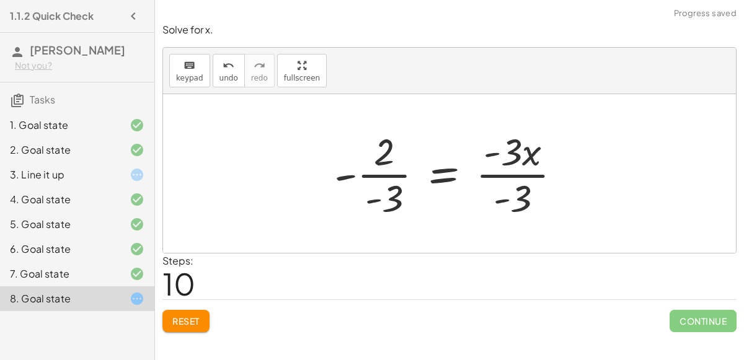
click at [375, 179] on div at bounding box center [452, 173] width 249 height 95
click at [381, 177] on div at bounding box center [454, 173] width 249 height 95
click at [521, 171] on div at bounding box center [454, 173] width 249 height 95
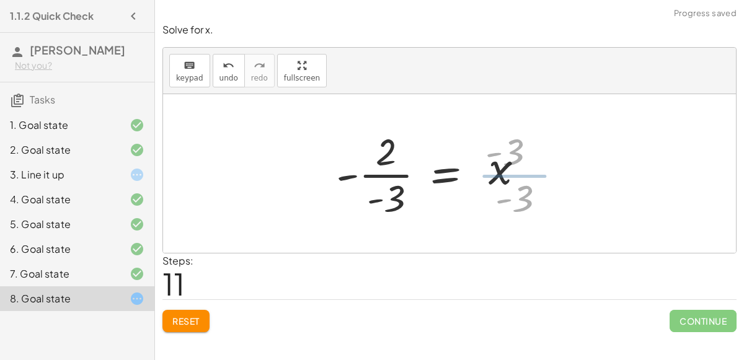
click at [521, 171] on div at bounding box center [430, 173] width 201 height 95
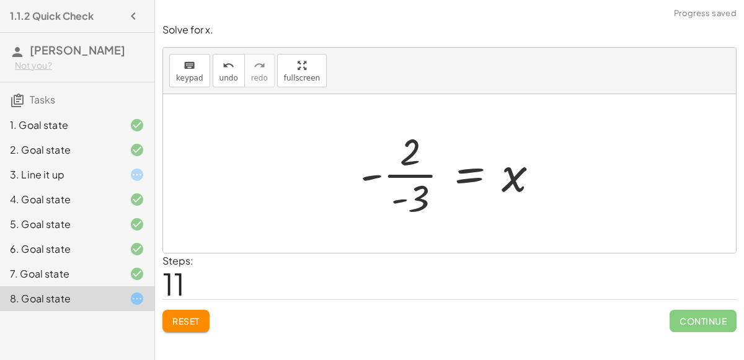
click at [402, 172] on div at bounding box center [454, 173] width 201 height 95
click at [369, 175] on div at bounding box center [454, 173] width 201 height 95
drag, startPoint x: 369, startPoint y: 175, endPoint x: 399, endPoint y: 192, distance: 33.3
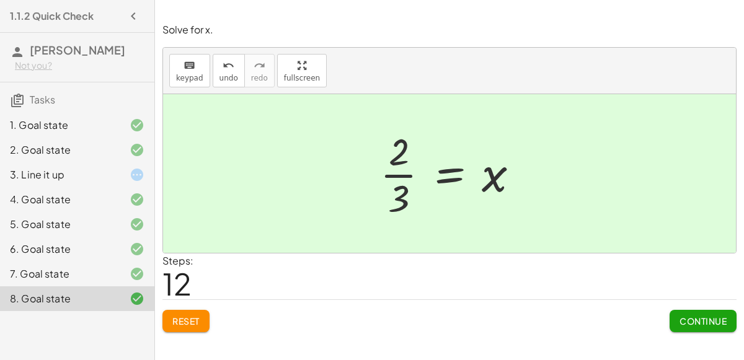
click at [691, 320] on span "Continue" at bounding box center [702, 321] width 47 height 11
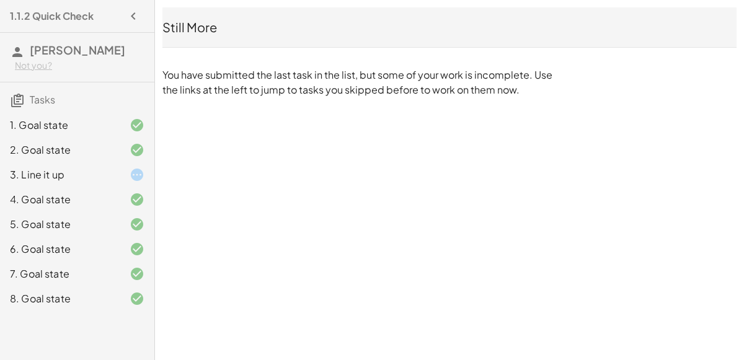
click at [34, 177] on div "3. Line it up" at bounding box center [60, 174] width 100 height 15
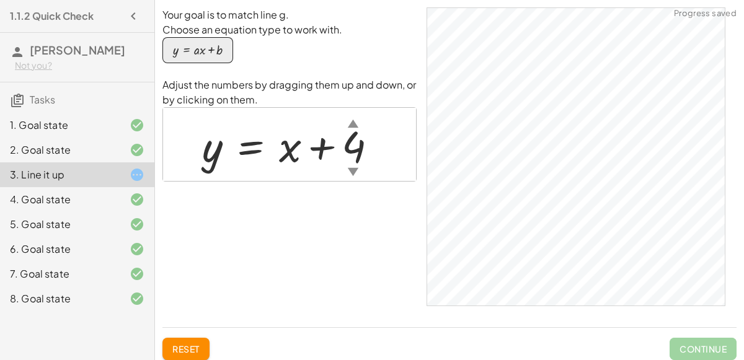
click at [59, 301] on div "8. Goal state" at bounding box center [60, 298] width 100 height 15
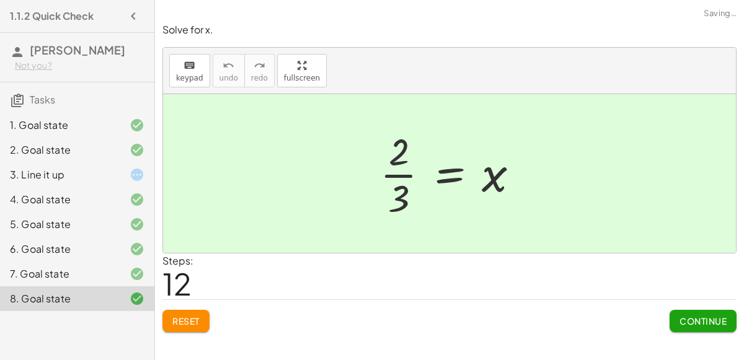
click at [64, 307] on div "8. Goal state" at bounding box center [77, 298] width 154 height 25
click at [395, 311] on div "Reset Continue" at bounding box center [449, 315] width 574 height 33
